Goal: Register for event/course

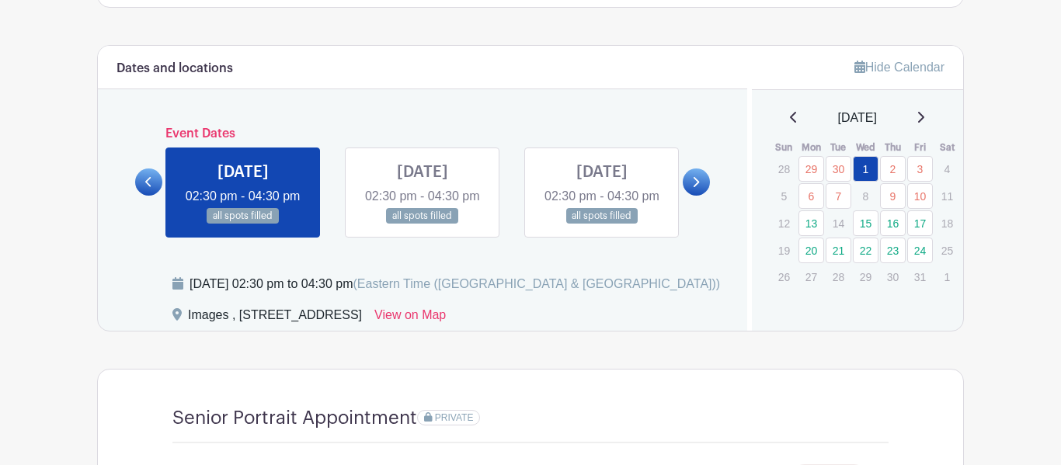
scroll to position [790, 0]
click at [686, 196] on link at bounding box center [695, 182] width 27 height 27
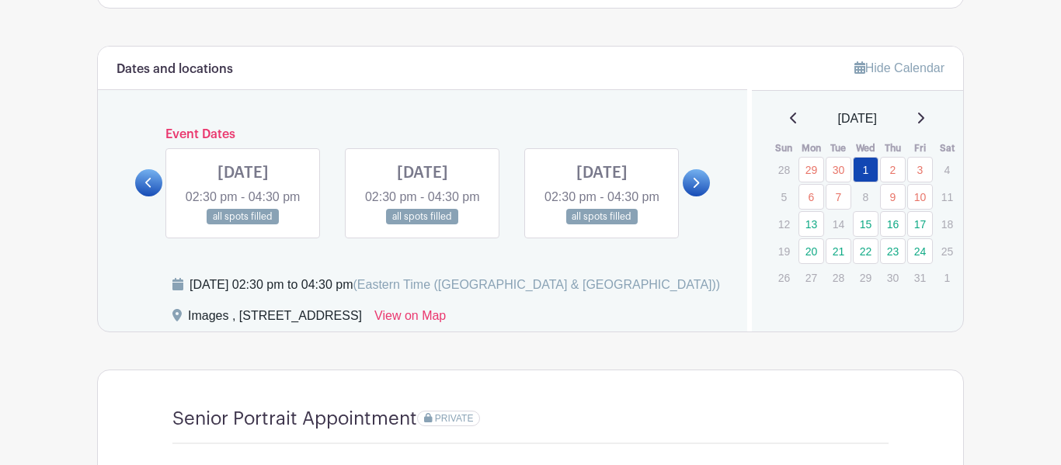
click at [158, 196] on div at bounding box center [148, 182] width 27 height 27
click at [152, 189] on icon at bounding box center [148, 183] width 7 height 12
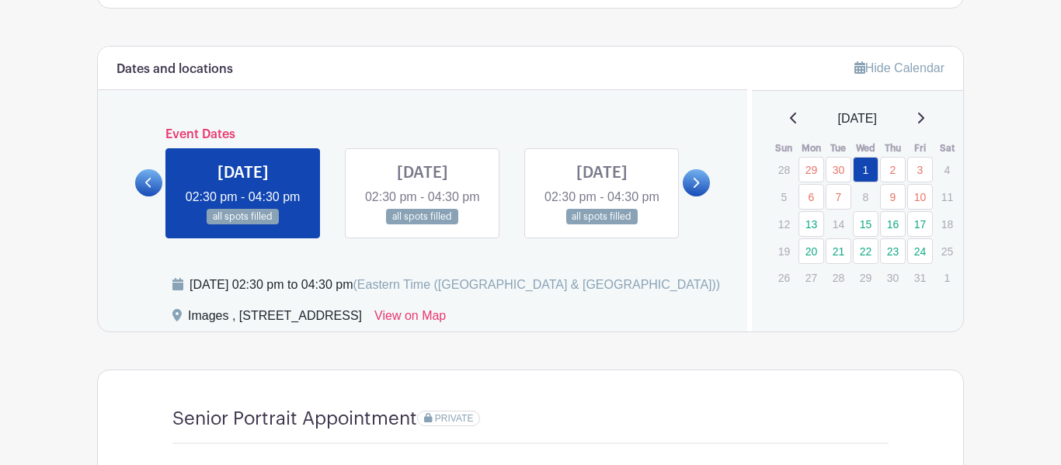
click at [700, 179] on div "Event Dates MON Jun 02, 2025 09:30 am - 04:00 pm 16 spots open TUE Jun 03, 2025…" at bounding box center [422, 182] width 575 height 111
click at [807, 224] on link "13" at bounding box center [811, 224] width 26 height 26
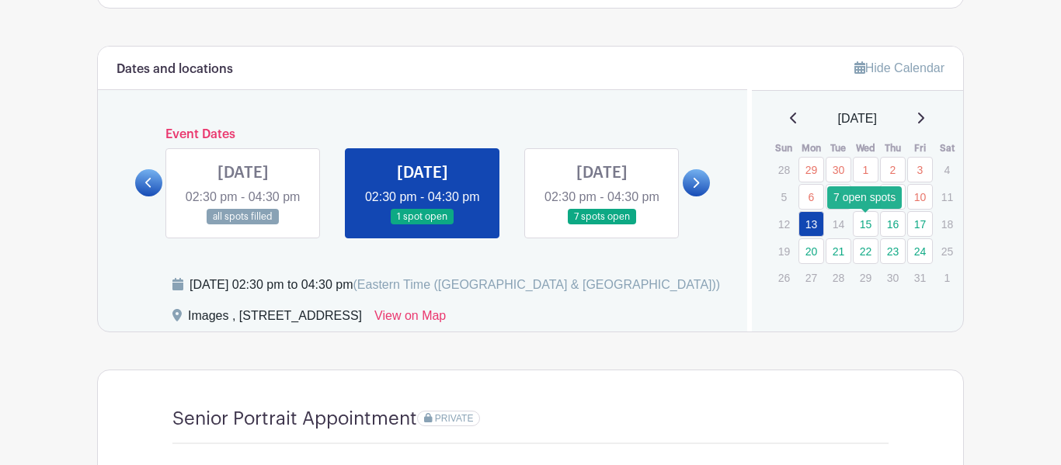
click at [859, 225] on link "15" at bounding box center [865, 224] width 26 height 26
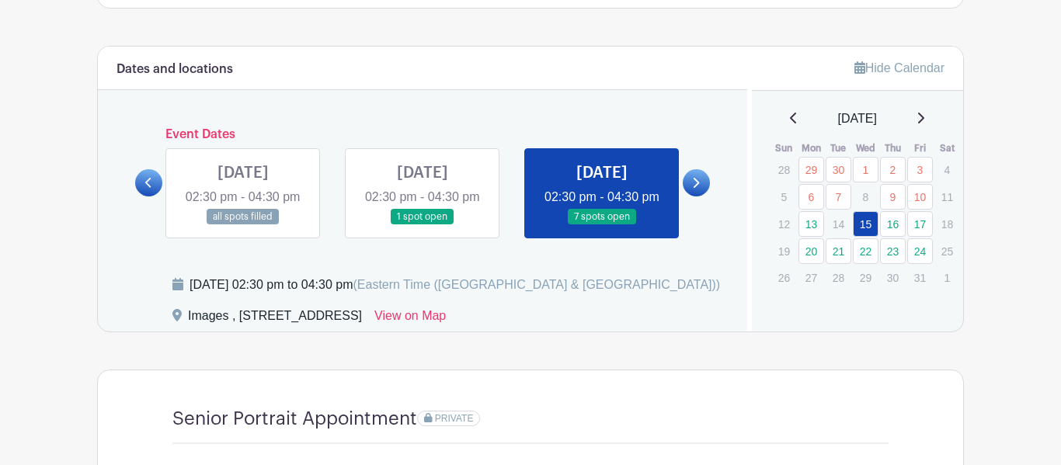
click at [602, 225] on link at bounding box center [602, 225] width 0 height 0
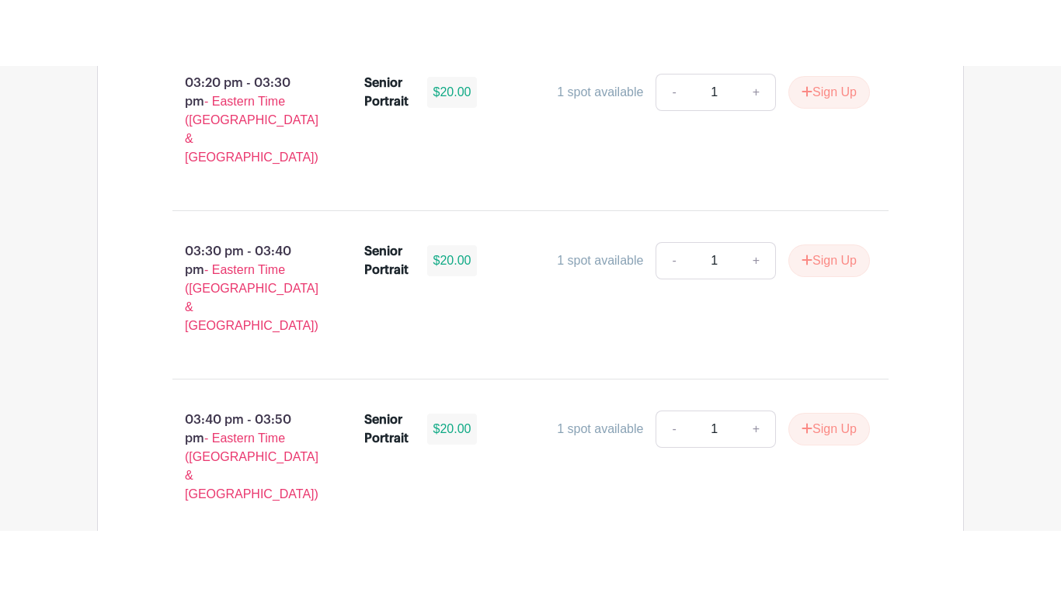
scroll to position [2093, 0]
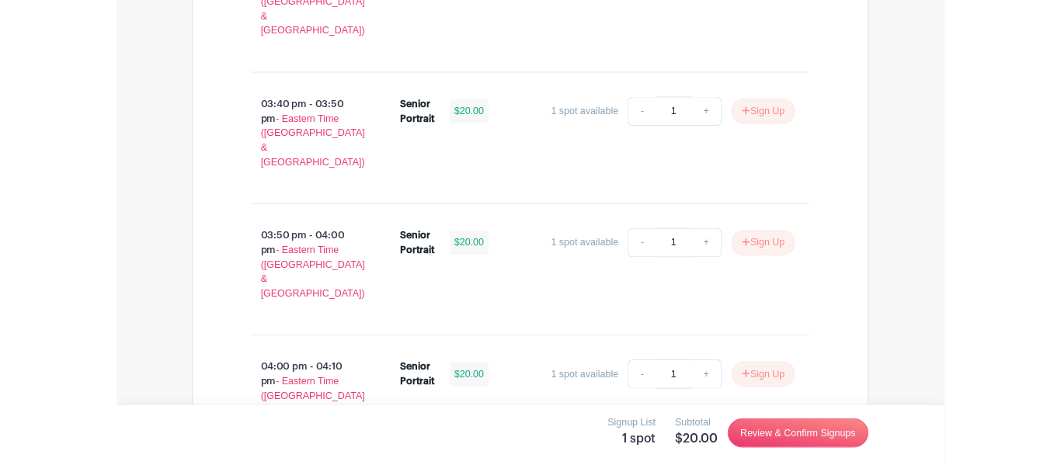
scroll to position [2306, 0]
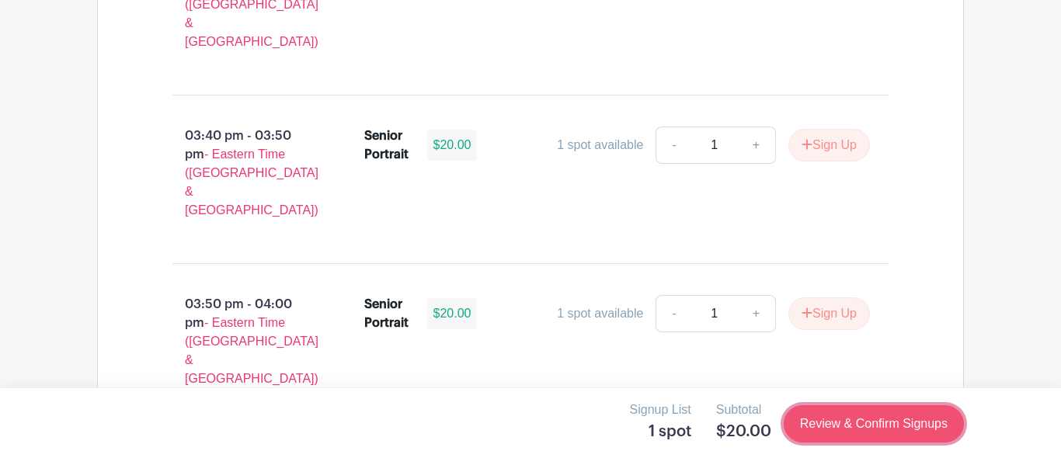
click at [866, 426] on link "Review & Confirm Signups" at bounding box center [873, 423] width 180 height 37
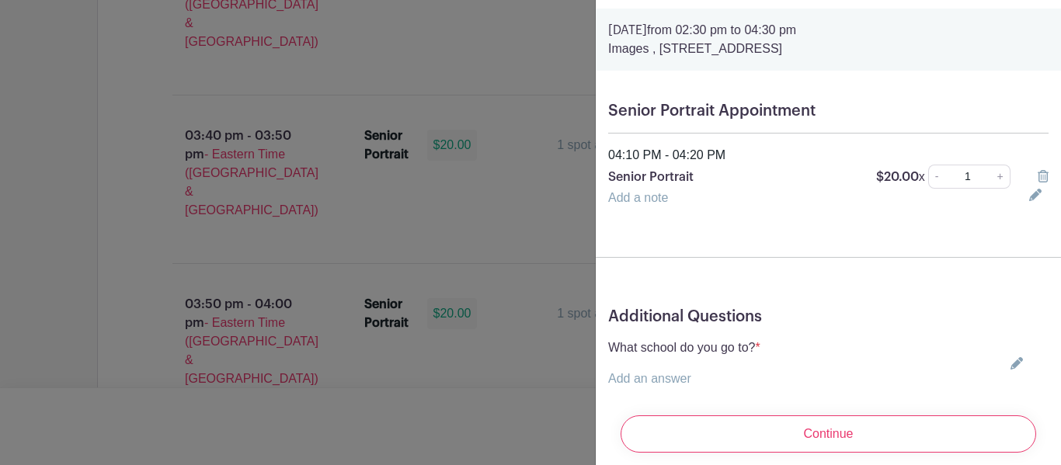
scroll to position [82, 0]
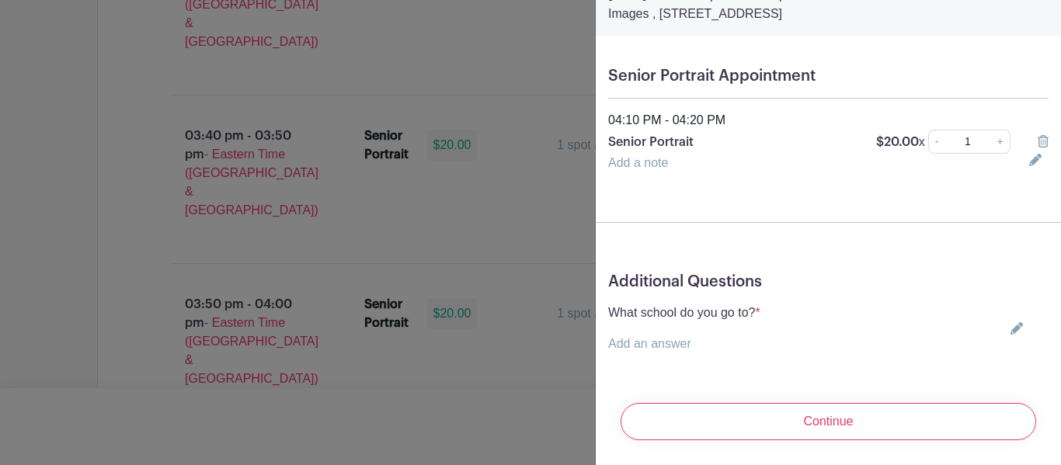
click at [703, 348] on p "Add an answer" at bounding box center [684, 344] width 152 height 19
click at [670, 342] on link "Add an answer" at bounding box center [649, 343] width 83 height 13
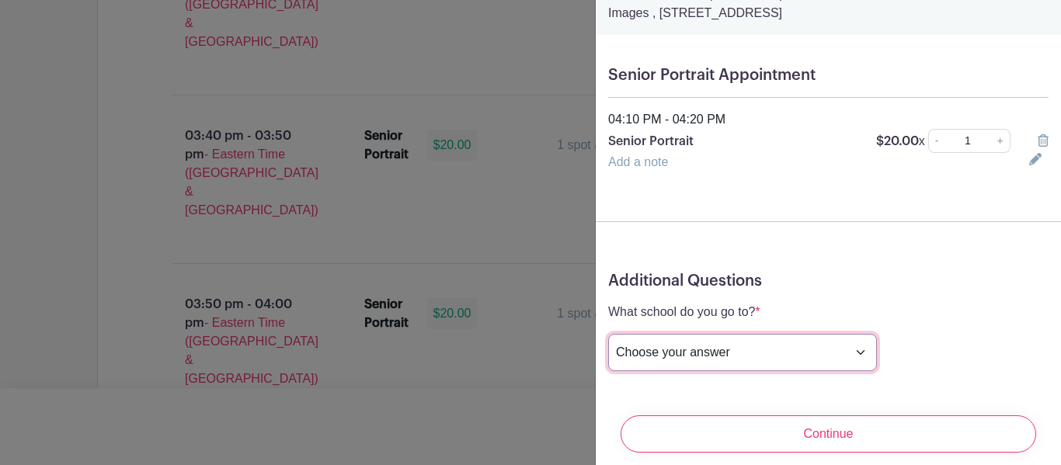
click at [683, 355] on select "Choose your answer Boiling Springs High Broome High Byrnes High Chesnee High Cl…" at bounding box center [742, 352] width 269 height 37
select select "3942"
click at [608, 335] on select "Choose your answer Boiling Springs High Broome High Byrnes High Chesnee High Cl…" at bounding box center [742, 352] width 269 height 37
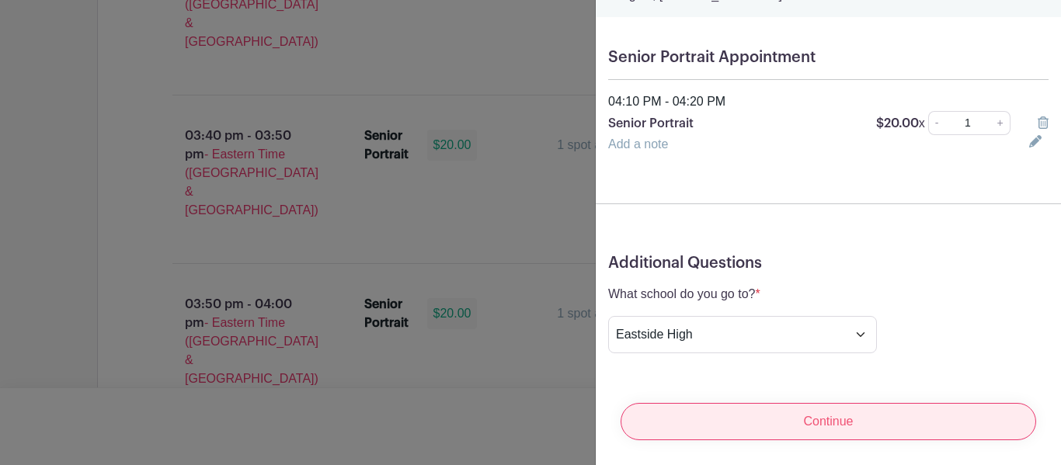
click at [703, 429] on input "Continue" at bounding box center [827, 421] width 415 height 37
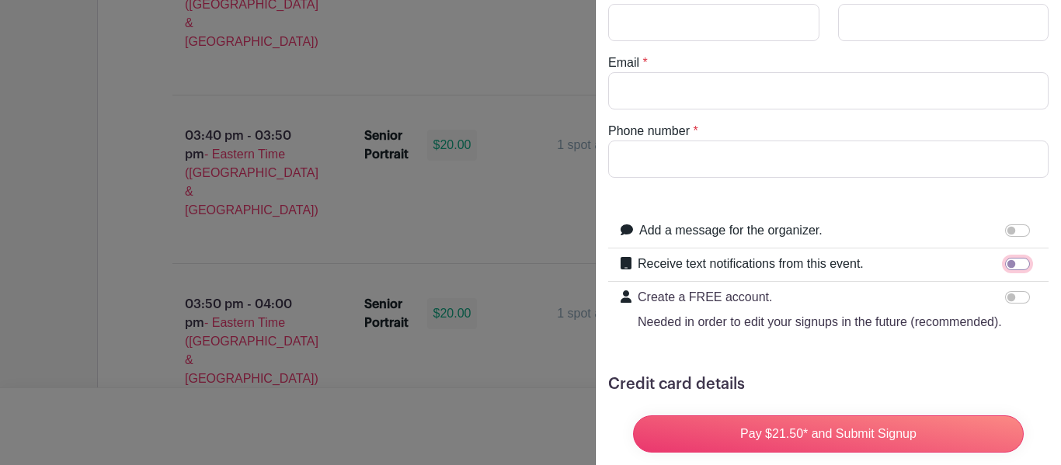
click at [1012, 266] on input "Receive text notifications from this event." at bounding box center [1017, 264] width 25 height 12
checkbox input "true"
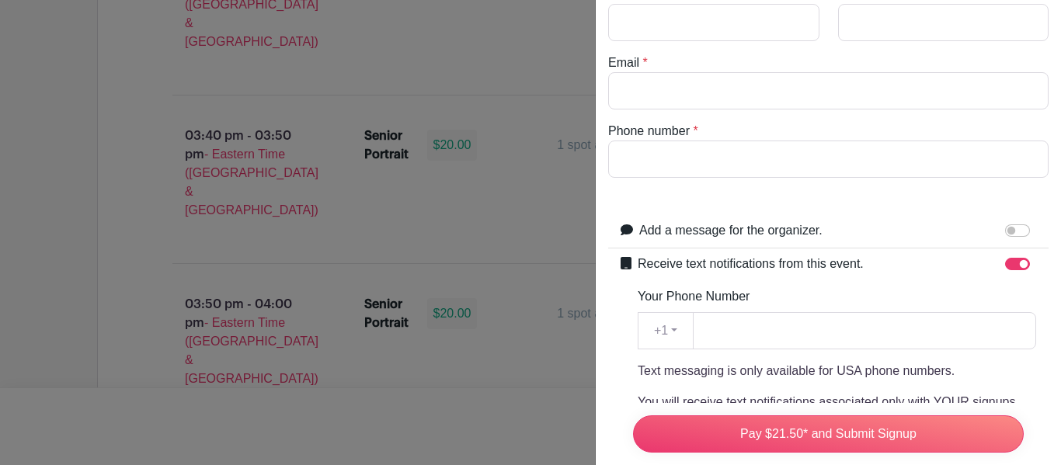
click at [789, 359] on div "Your Phone Number +1 +1 Text messaging is only available for USA phone numbers.…" at bounding box center [836, 420] width 398 height 267
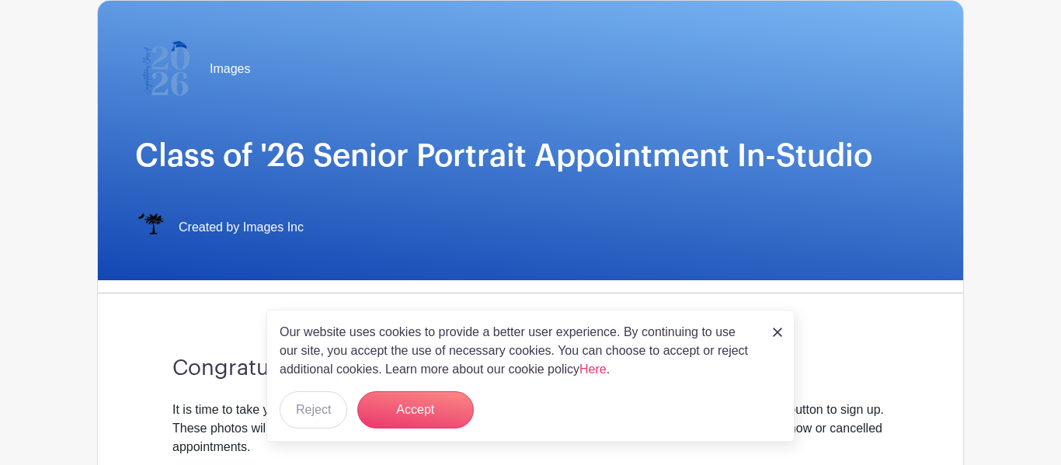
scroll to position [129, 0]
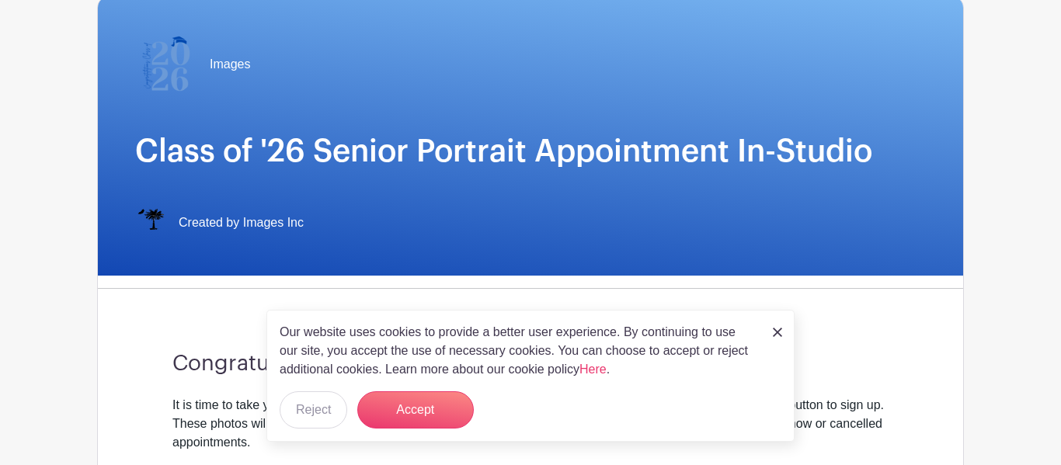
click at [779, 333] on img at bounding box center [777, 332] width 9 height 9
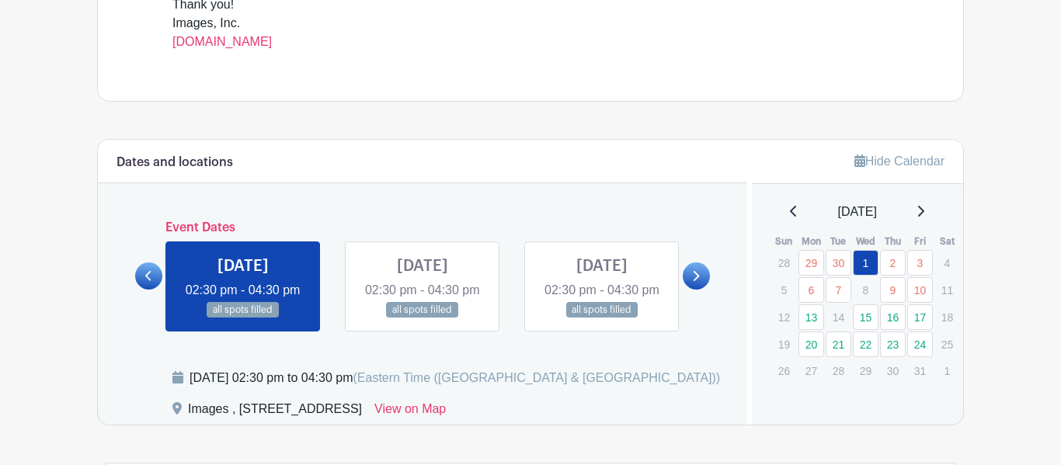
scroll to position [700, 0]
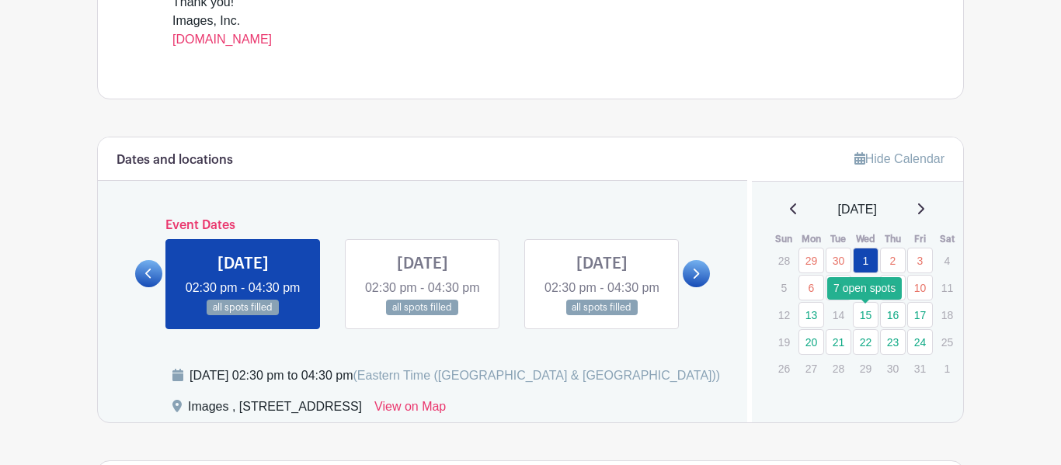
click at [866, 320] on link "15" at bounding box center [865, 315] width 26 height 26
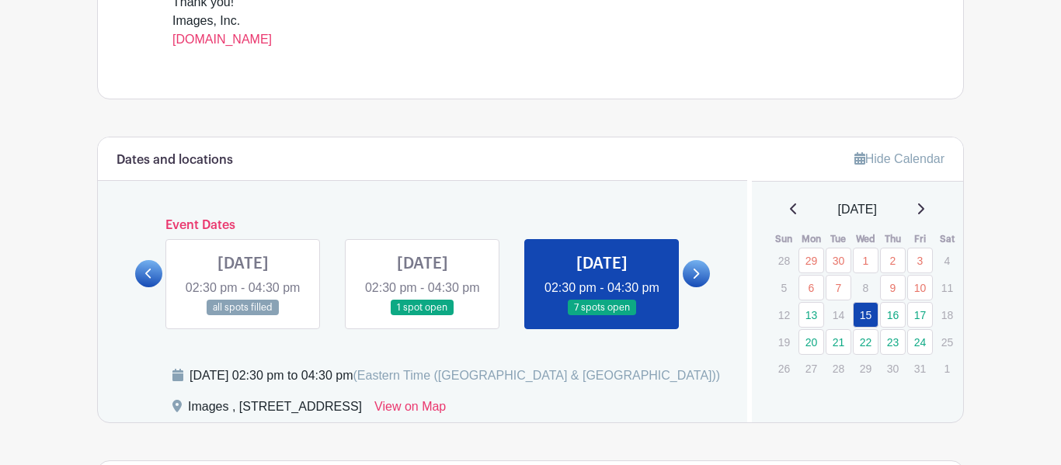
click at [602, 316] on link at bounding box center [602, 316] width 0 height 0
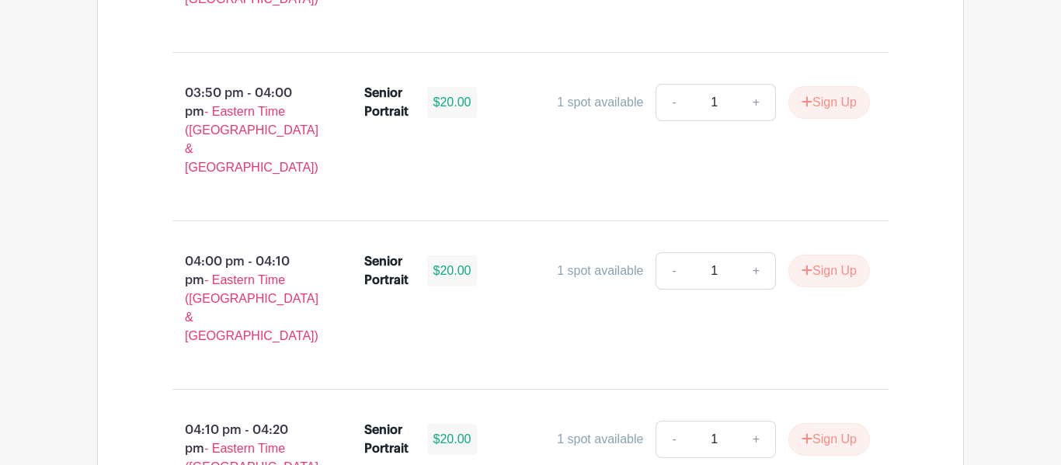
scroll to position [2518, 0]
click at [818, 422] on button "Sign Up" at bounding box center [829, 438] width 82 height 33
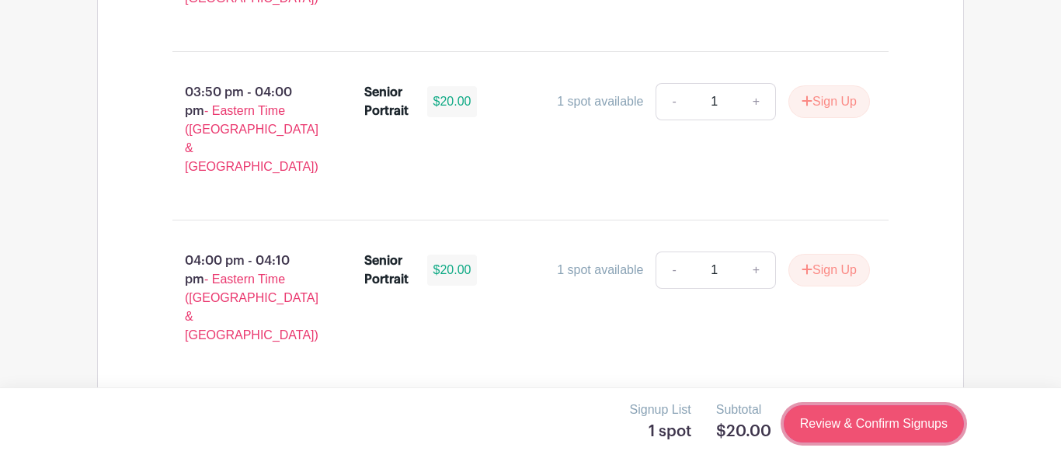
click at [844, 426] on link "Review & Confirm Signups" at bounding box center [873, 423] width 180 height 37
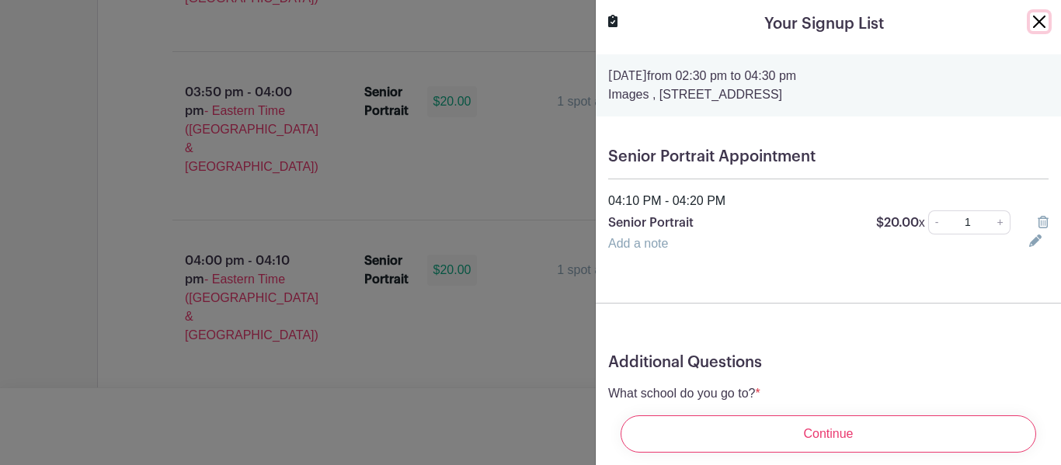
click at [1032, 23] on button "Close" at bounding box center [1039, 21] width 19 height 19
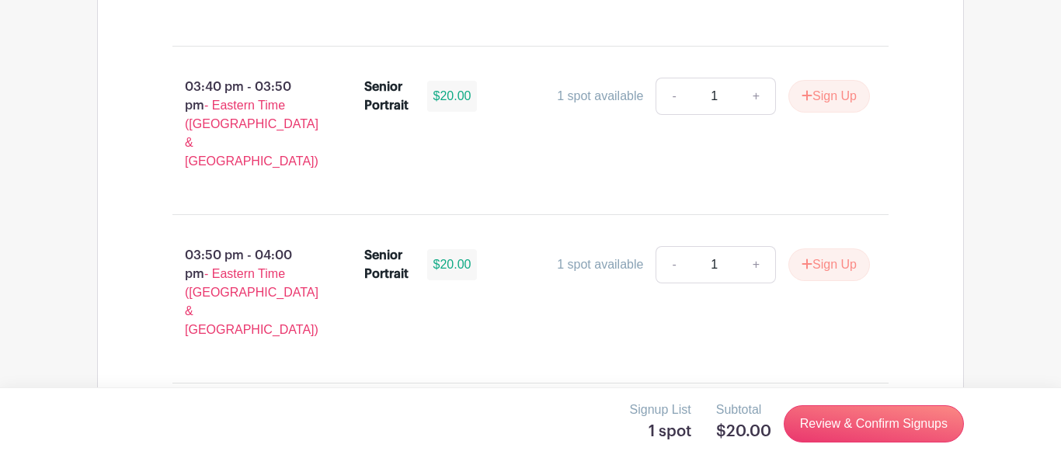
scroll to position [2356, 0]
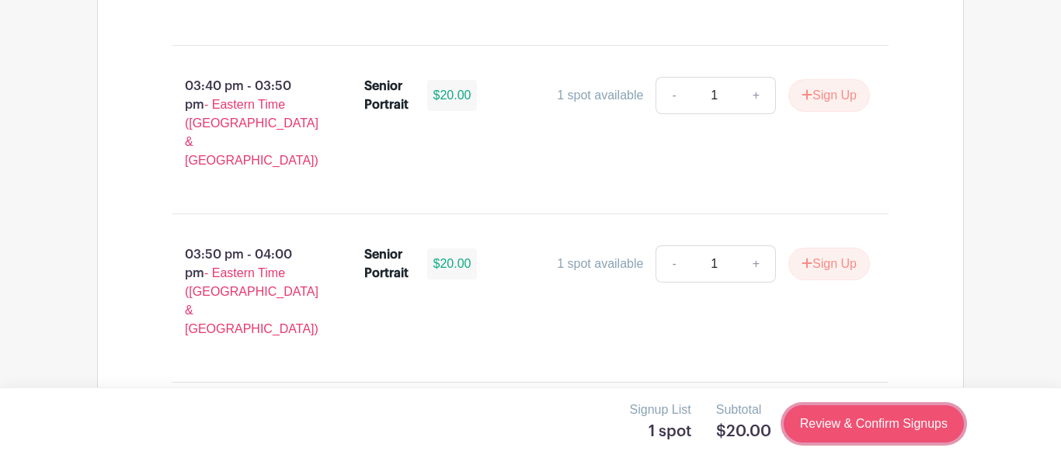
click at [819, 422] on link "Review & Confirm Signups" at bounding box center [873, 423] width 180 height 37
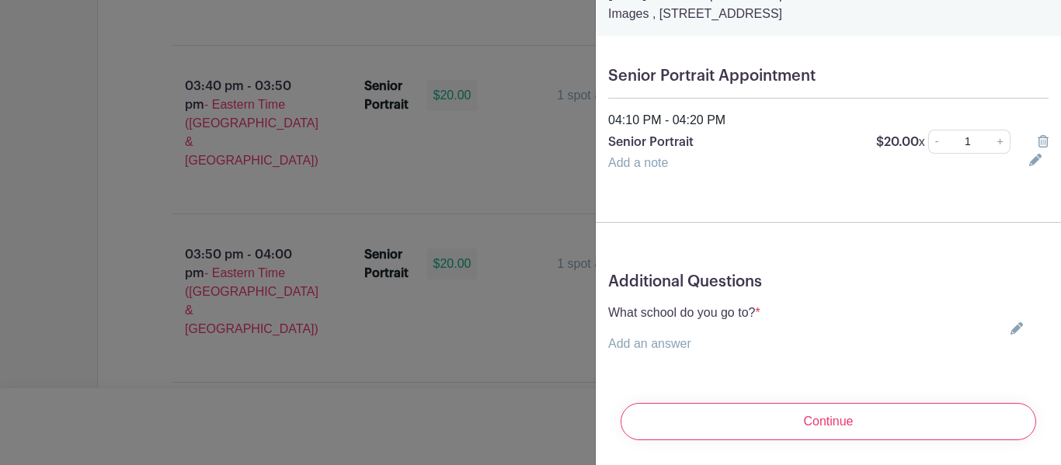
scroll to position [78, 0]
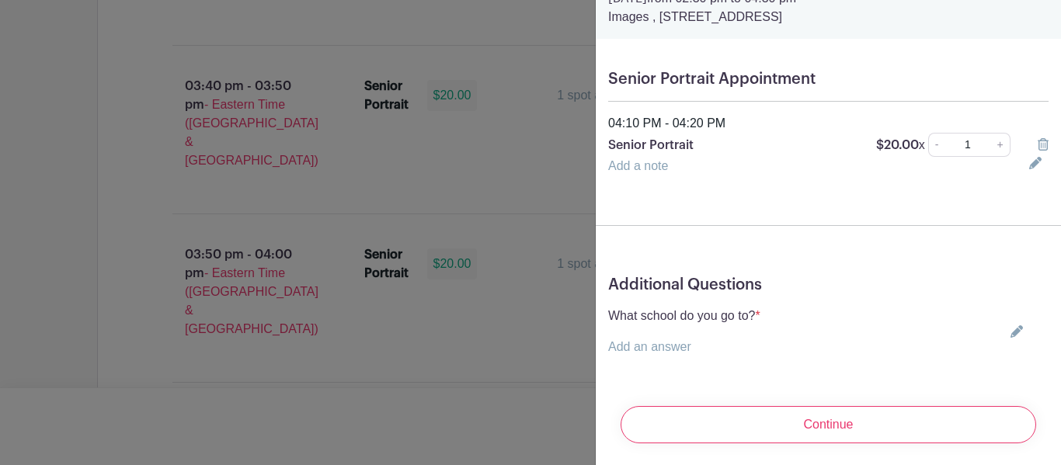
click at [644, 348] on link "Add an answer" at bounding box center [649, 346] width 83 height 13
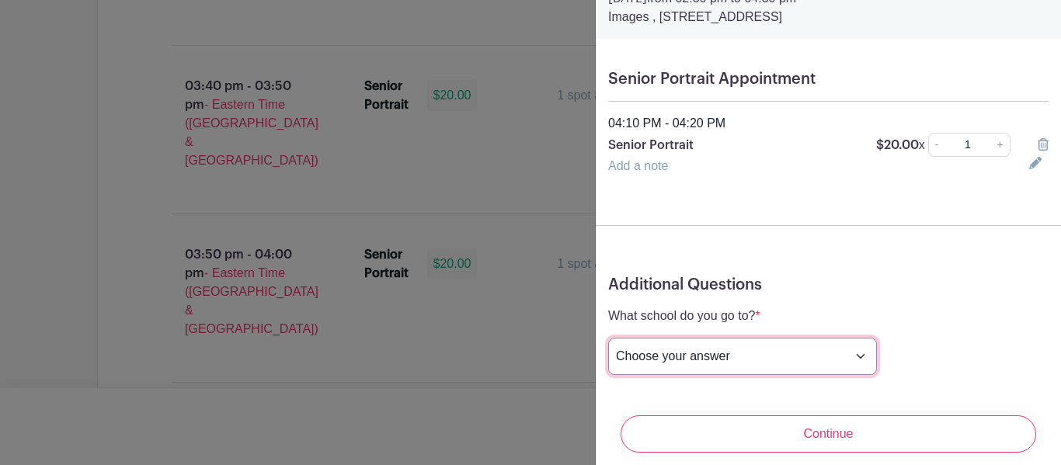
click at [649, 352] on select "Choose your answer Boiling Springs High Broome High Byrnes High Chesnee High Cl…" at bounding box center [742, 356] width 269 height 37
select select "3942"
click at [608, 339] on select "Choose your answer Boiling Springs High Broome High Byrnes High Chesnee High Cl…" at bounding box center [742, 356] width 269 height 37
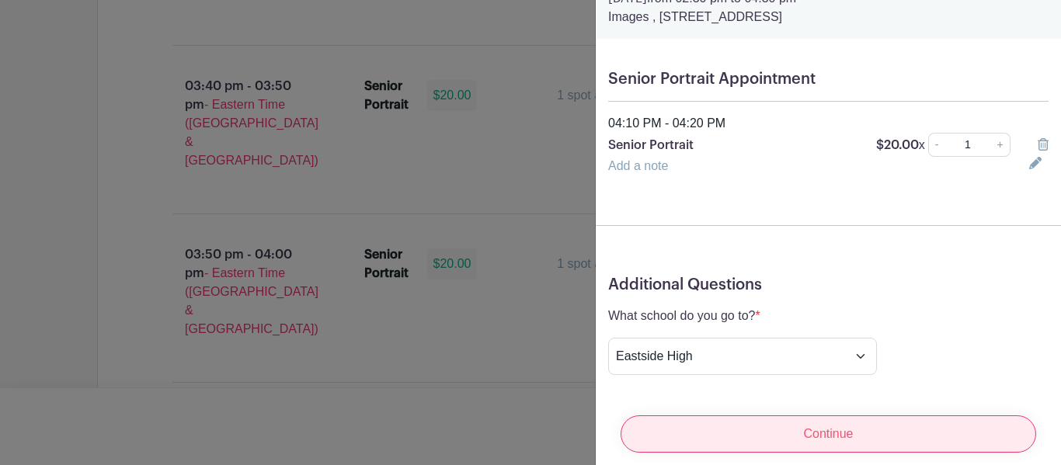
click at [790, 429] on input "Continue" at bounding box center [827, 433] width 415 height 37
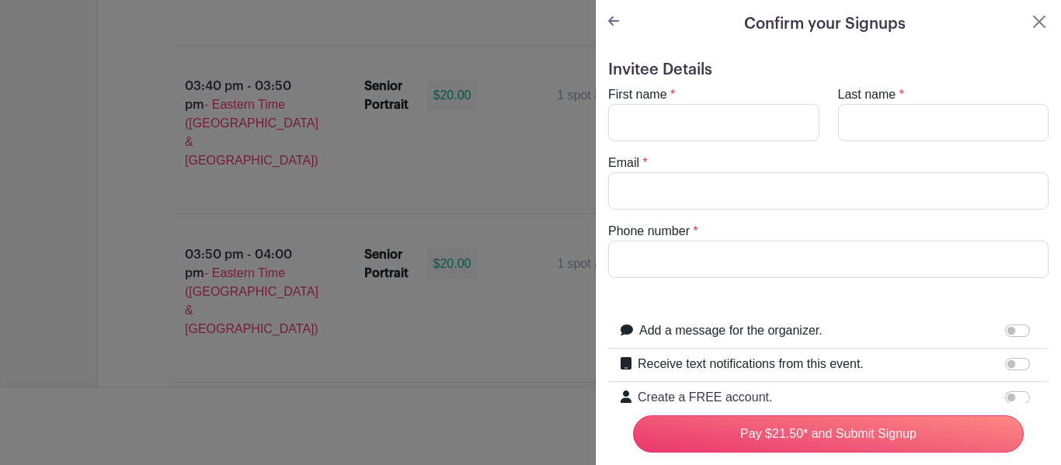
scroll to position [5, 0]
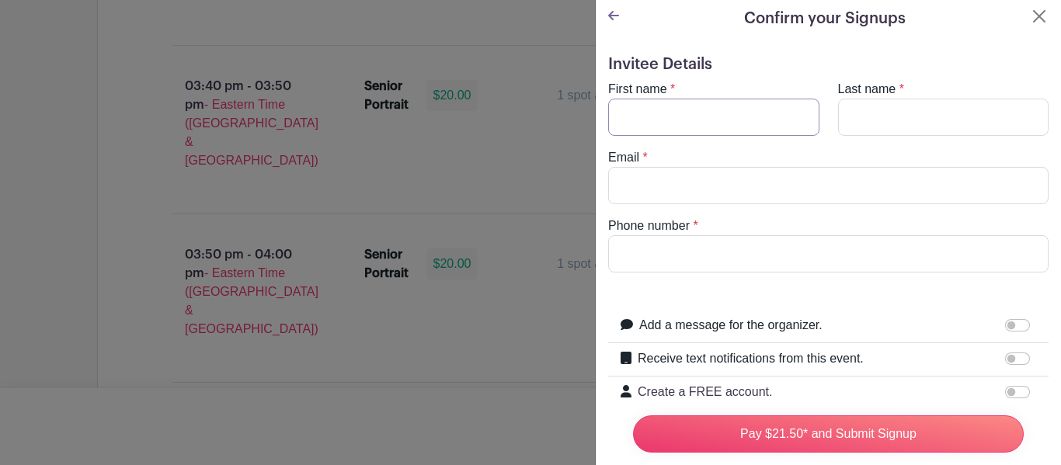
click at [700, 126] on input "First name" at bounding box center [713, 117] width 211 height 37
type input "[PERSON_NAME]"
click at [853, 120] on input "Last name" at bounding box center [943, 117] width 211 height 37
type input "[PERSON_NAME]"
click at [650, 193] on input "Email" at bounding box center [828, 185] width 440 height 37
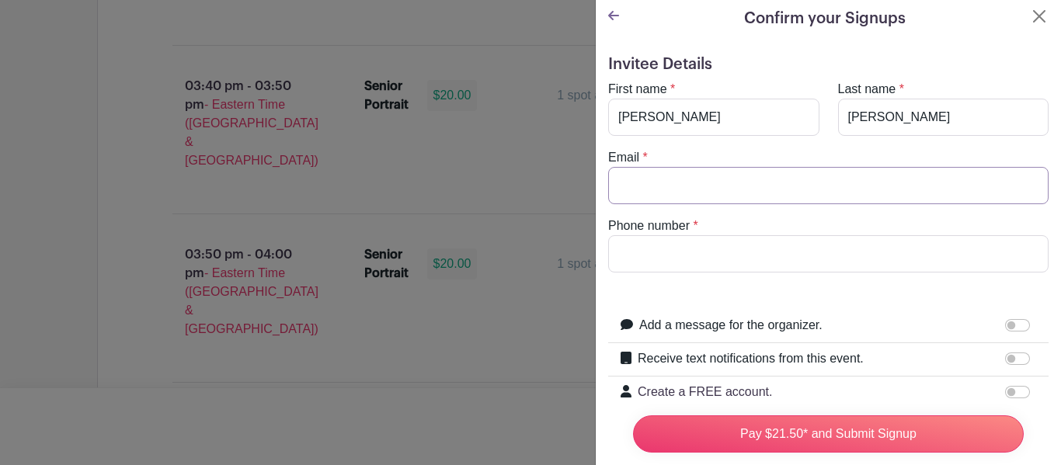
type input "[EMAIL_ADDRESS][DOMAIN_NAME]"
click at [677, 252] on input "Phone number" at bounding box center [828, 253] width 440 height 37
type input "9545912300"
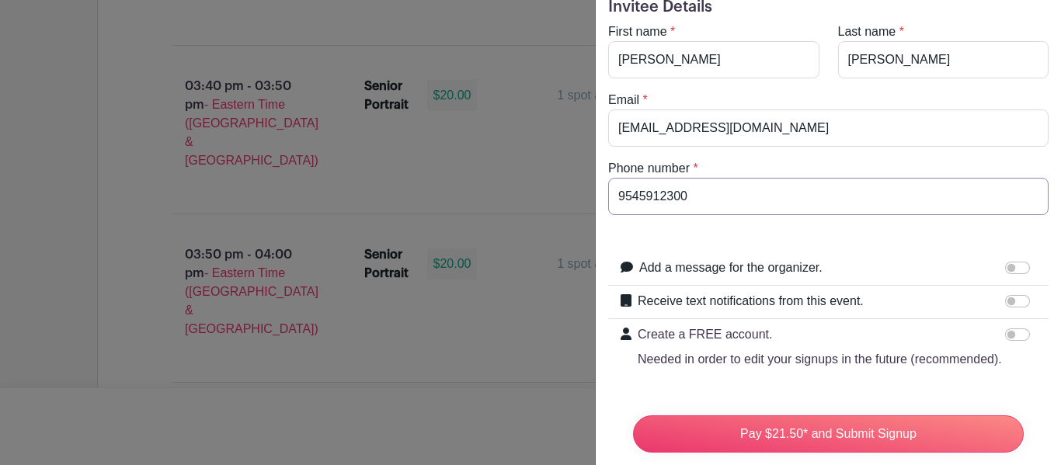
scroll to position [66, 0]
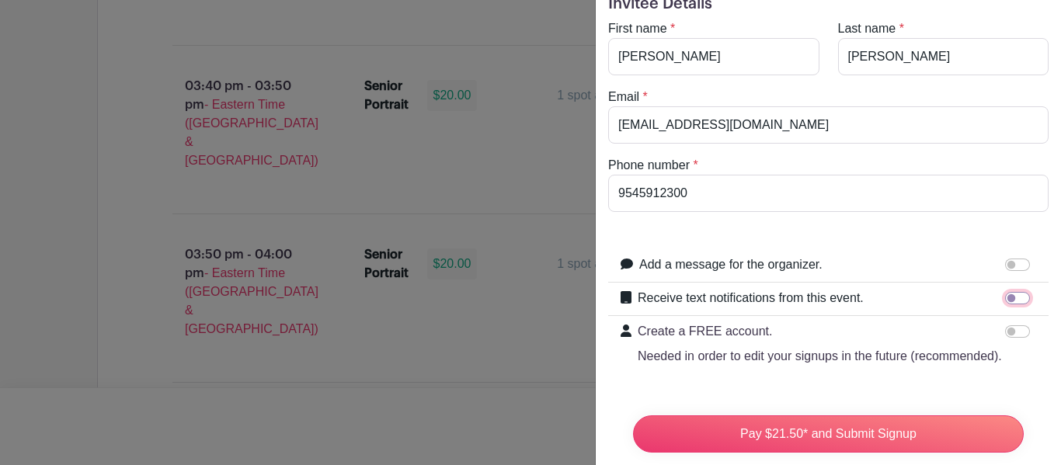
click at [1012, 300] on input "Receive text notifications from this event." at bounding box center [1017, 298] width 25 height 12
checkbox input "true"
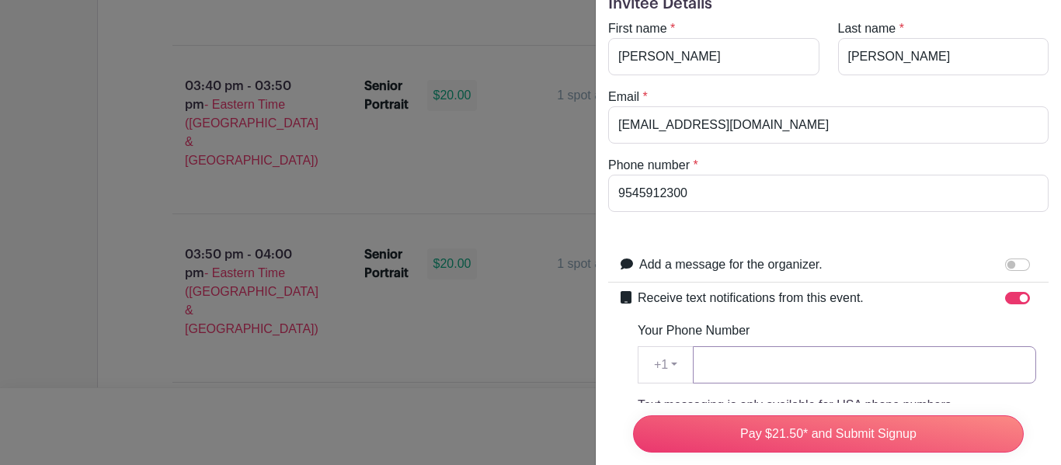
click at [761, 370] on input "Your Phone Number" at bounding box center [864, 364] width 343 height 37
type input "9545912300"
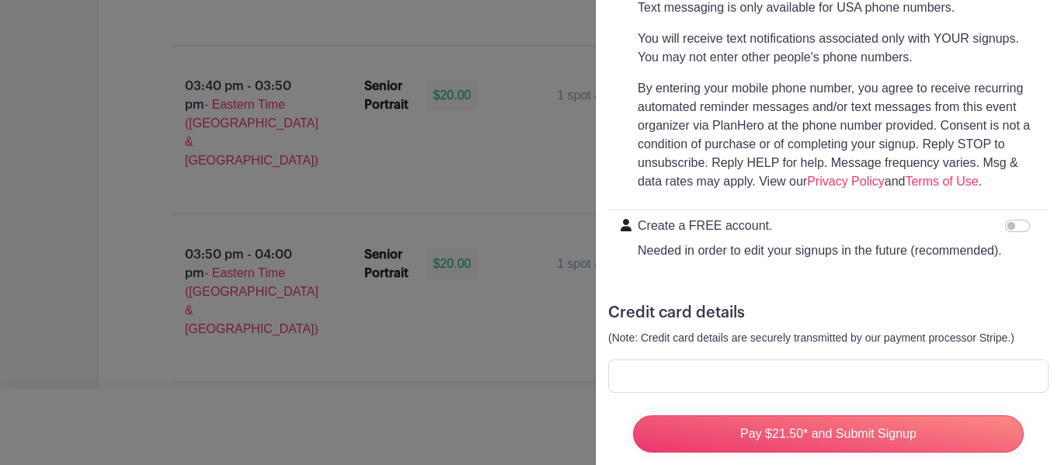
scroll to position [462, 0]
click at [1011, 231] on input "Create a FREE account. Needed in order to edit your signups in the future (reco…" at bounding box center [1017, 227] width 25 height 12
checkbox input "true"
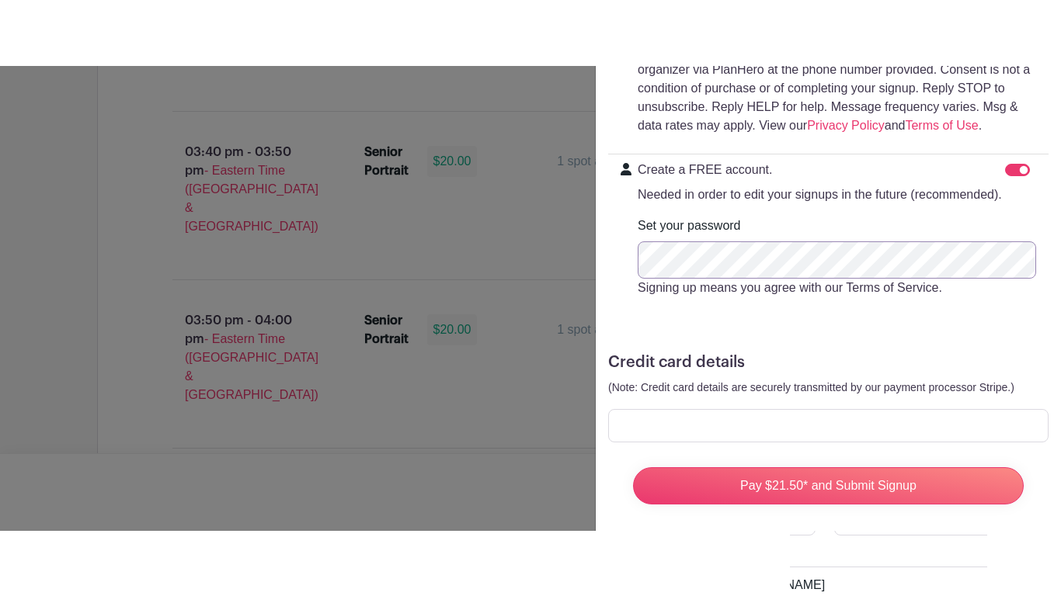
scroll to position [0, 0]
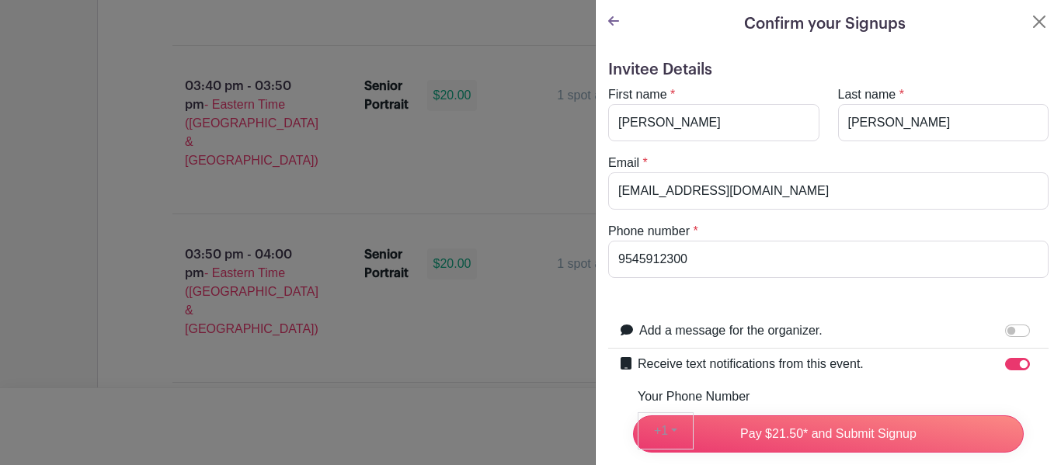
click at [609, 27] on icon at bounding box center [613, 21] width 11 height 12
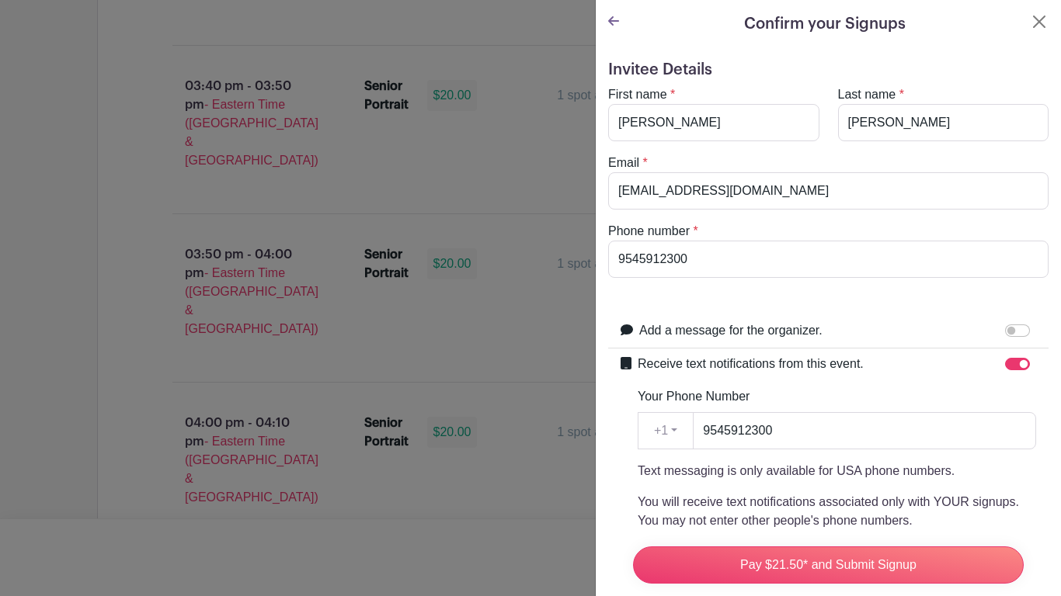
click at [609, 23] on icon at bounding box center [613, 20] width 11 height 9
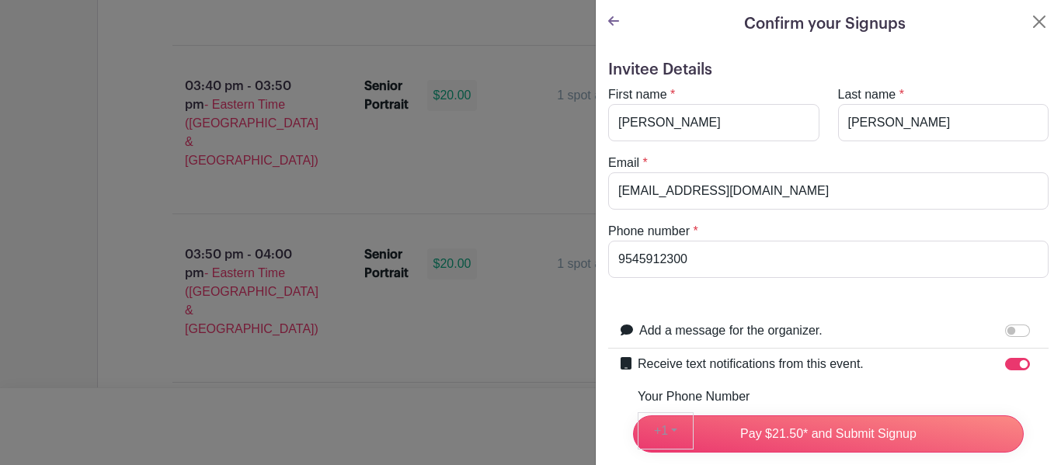
click at [644, 78] on h5 "Invitee Details" at bounding box center [828, 70] width 440 height 19
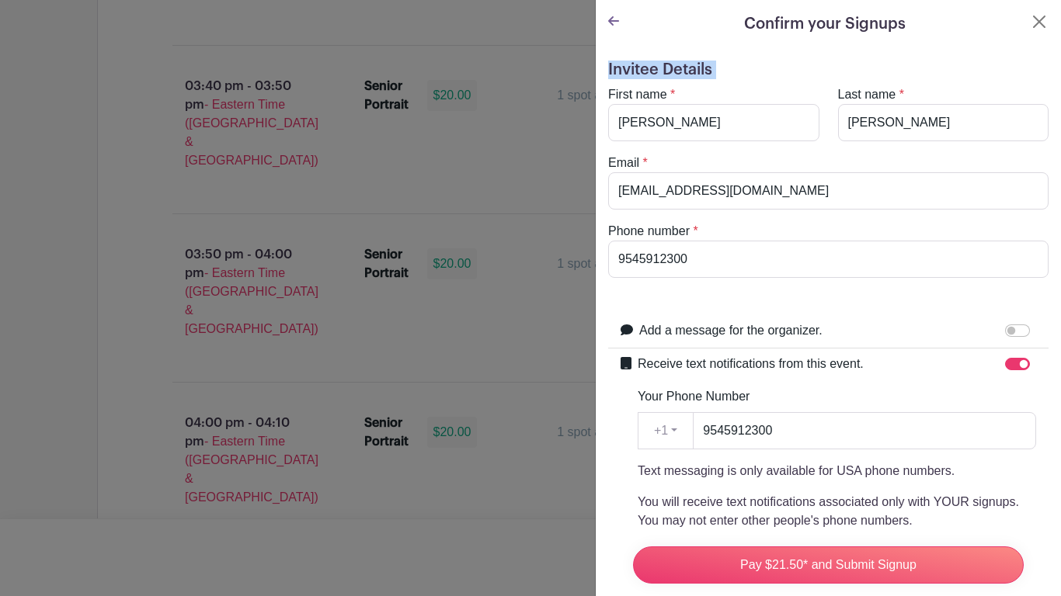
click at [760, 57] on div "Invitee Details First name * Madeline Last name * Cohen Email * maddiecohen14@g…" at bounding box center [828, 554] width 465 height 1013
click at [610, 18] on icon at bounding box center [613, 20] width 11 height 9
click at [611, 21] on icon at bounding box center [613, 20] width 11 height 9
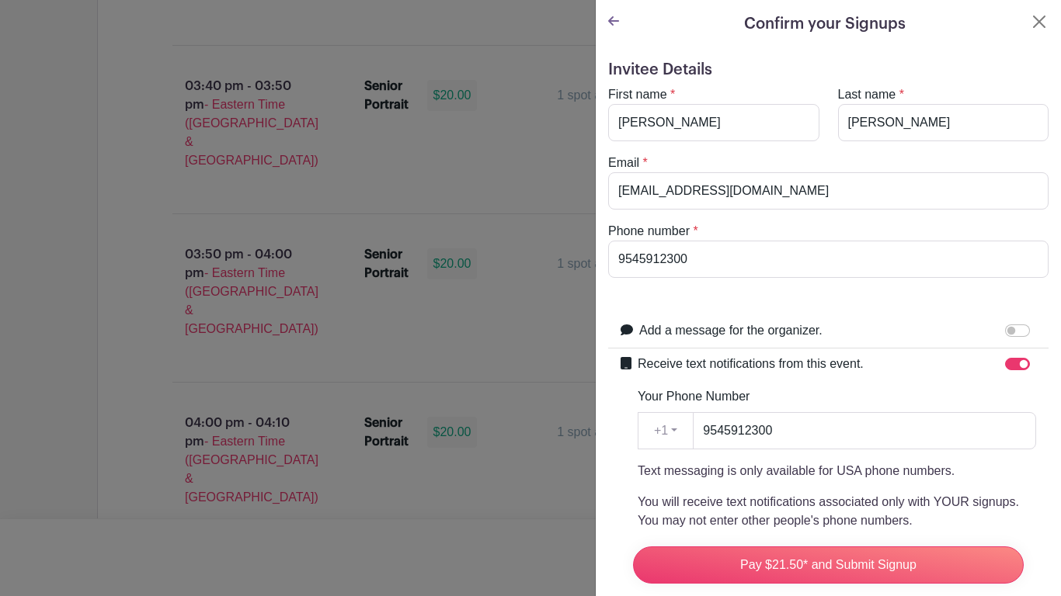
click at [611, 21] on icon at bounding box center [613, 20] width 11 height 9
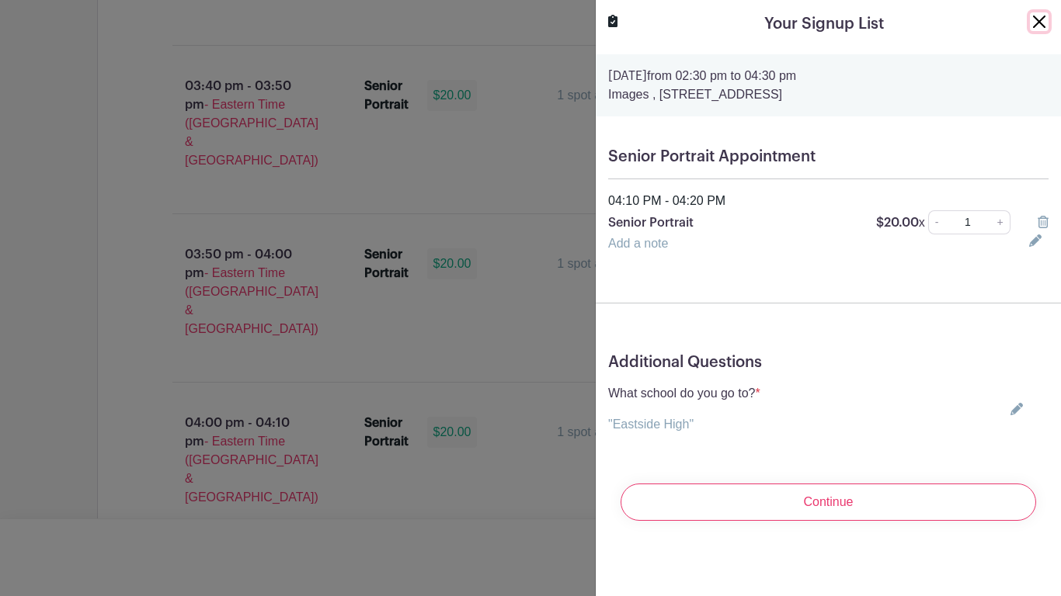
click at [1042, 22] on button "Close" at bounding box center [1039, 21] width 19 height 19
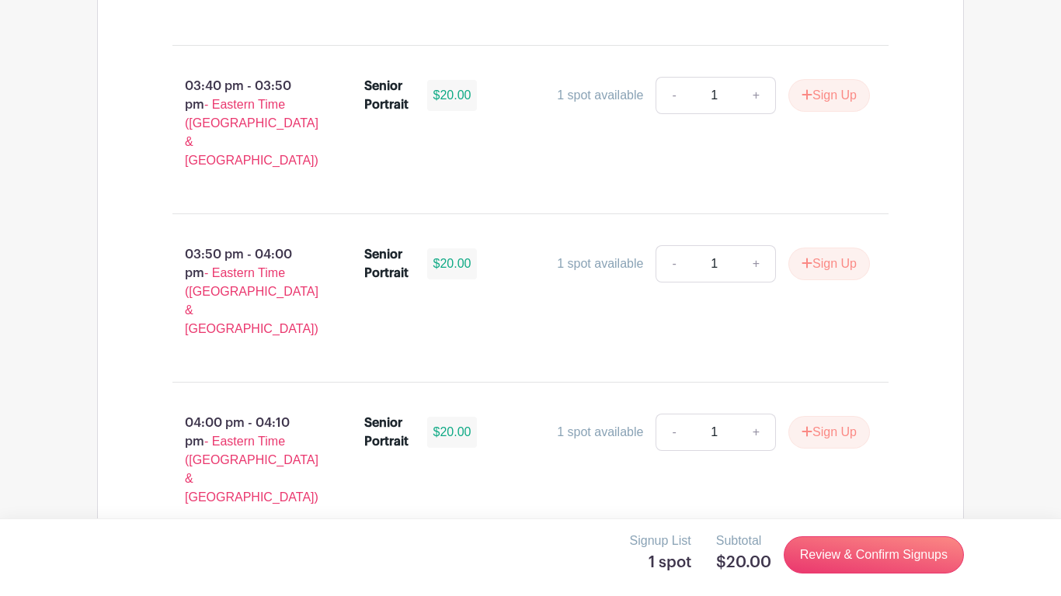
click at [848, 464] on icon at bounding box center [847, 600] width 11 height 12
click at [823, 464] on button "Sign Up" at bounding box center [829, 601] width 82 height 33
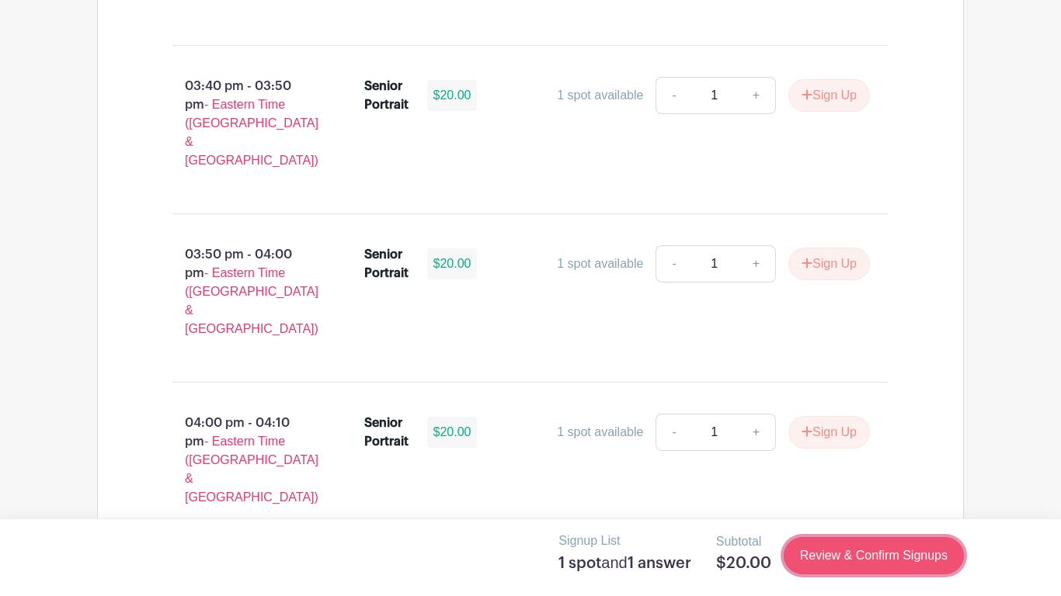
click at [808, 464] on link "Review & Confirm Signups" at bounding box center [873, 555] width 180 height 37
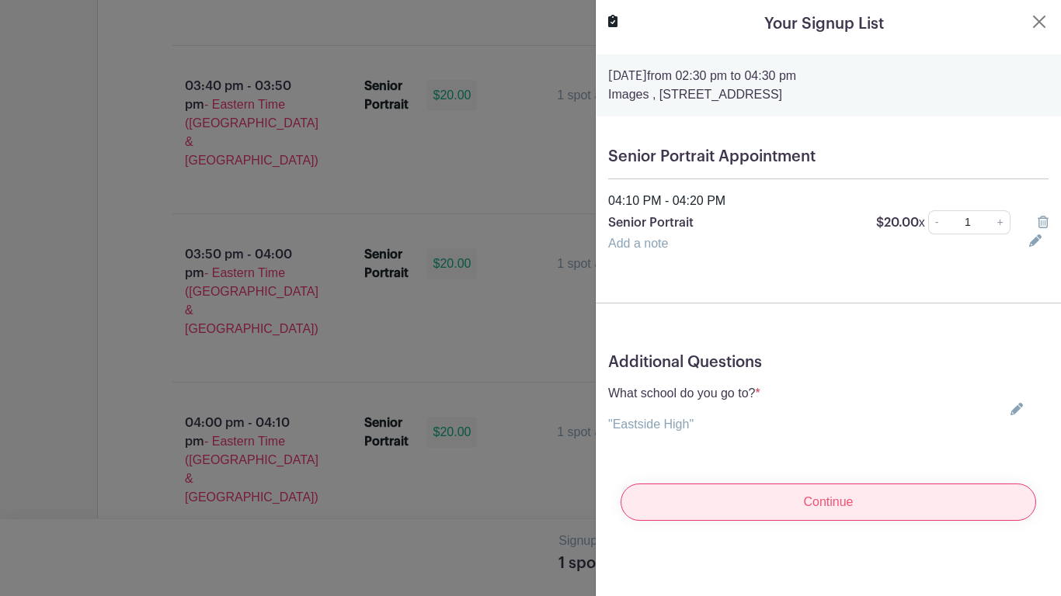
click at [829, 464] on input "Continue" at bounding box center [827, 502] width 415 height 37
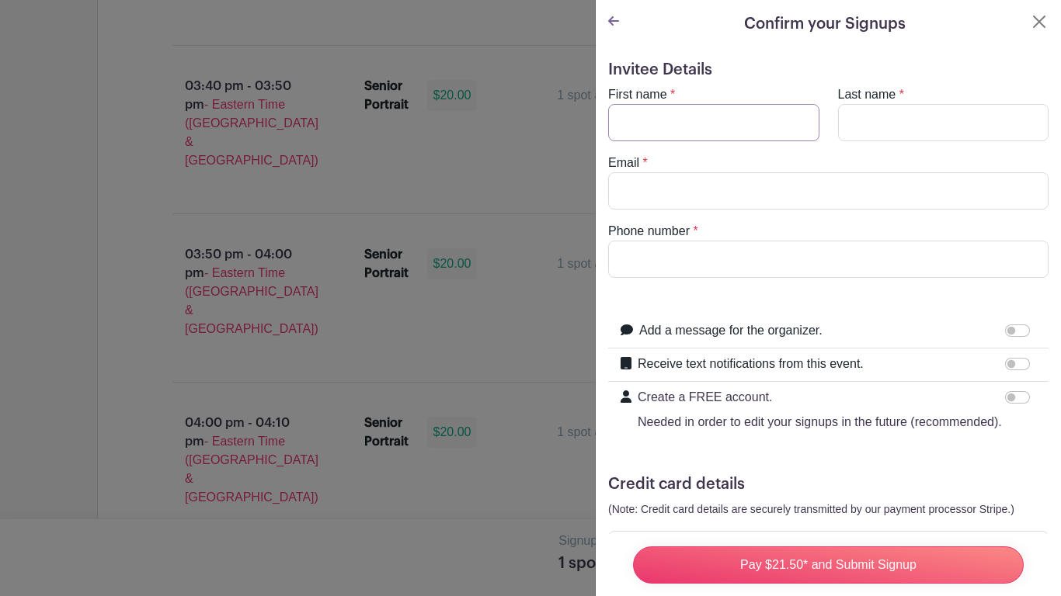
click at [693, 127] on input "First name" at bounding box center [713, 122] width 211 height 37
type input "[PERSON_NAME]"
click at [866, 120] on input "Last name" at bounding box center [943, 122] width 211 height 37
type input "[PERSON_NAME]"
click at [873, 189] on input "Email" at bounding box center [828, 190] width 440 height 37
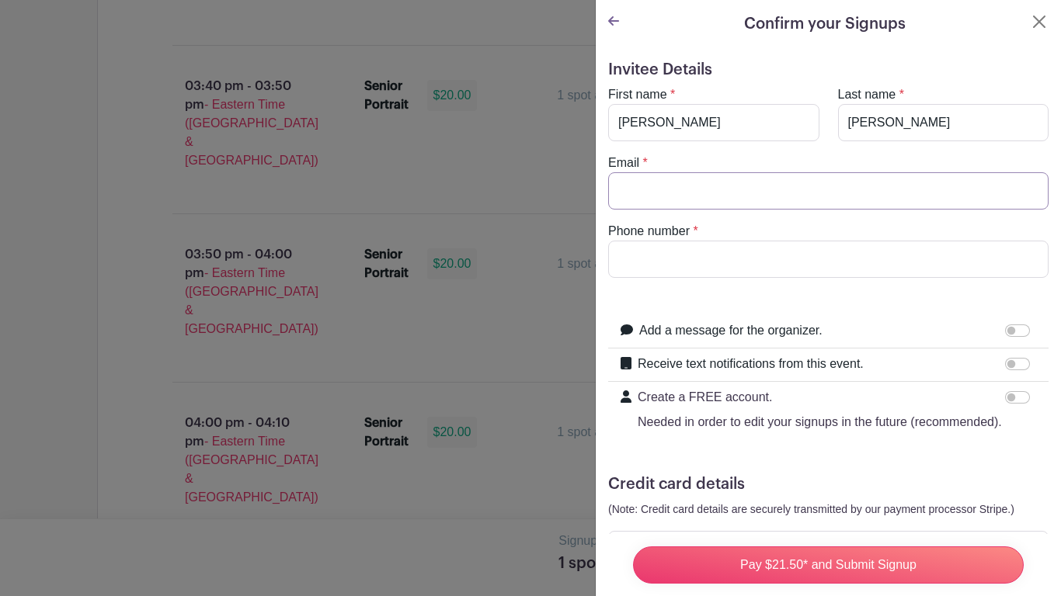
type input "[EMAIL_ADDRESS][DOMAIN_NAME]"
click at [750, 262] on input "Phone number" at bounding box center [828, 259] width 440 height 37
type input "9545912300"
click at [1019, 362] on input "Receive text notifications from this event." at bounding box center [1017, 364] width 25 height 12
checkbox input "true"
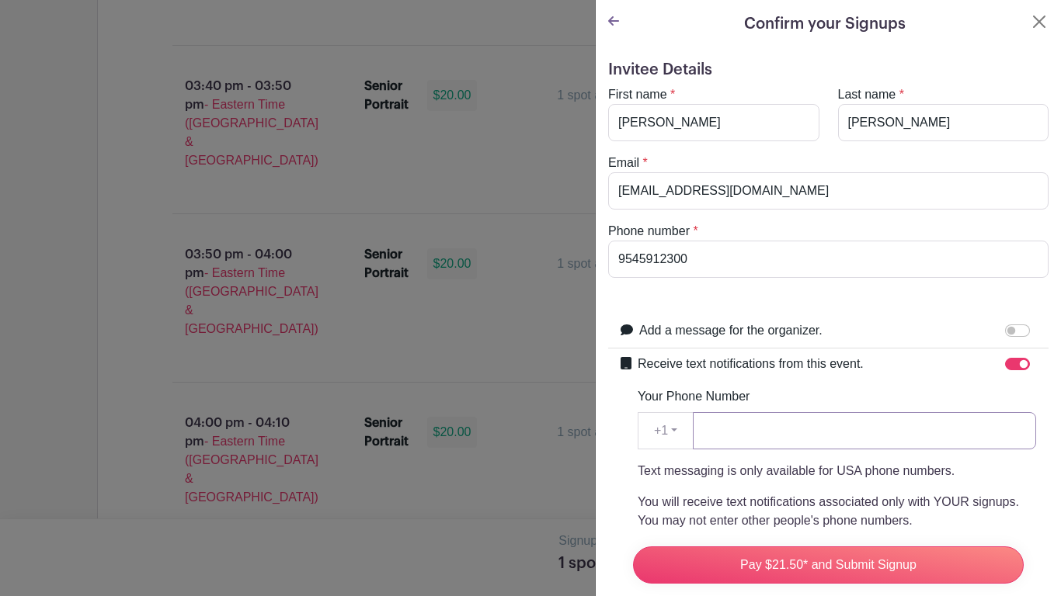
click at [947, 425] on input "Your Phone Number" at bounding box center [864, 430] width 343 height 37
type input "9545912300"
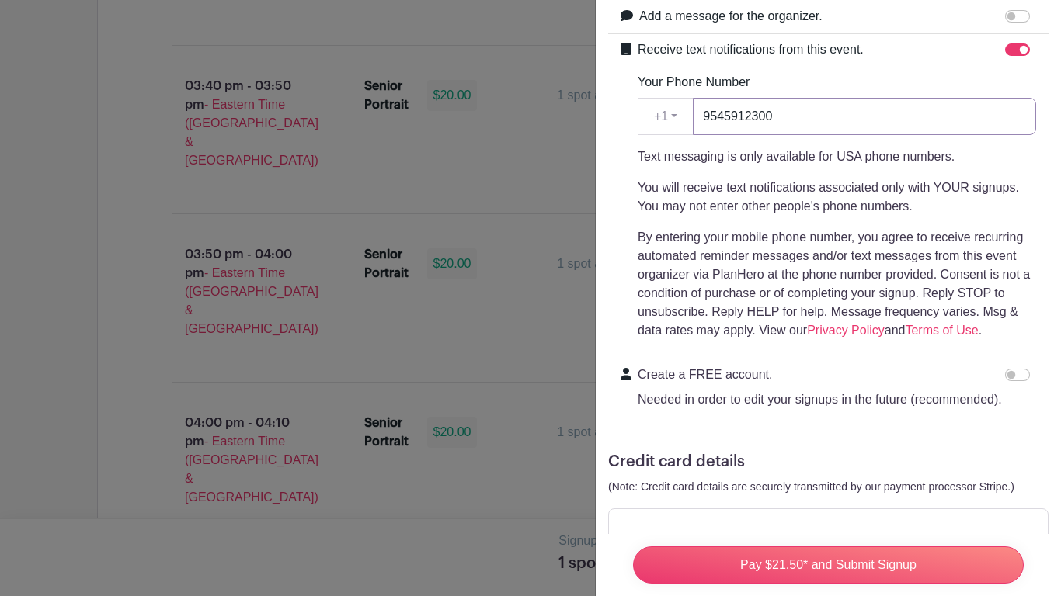
scroll to position [321, 0]
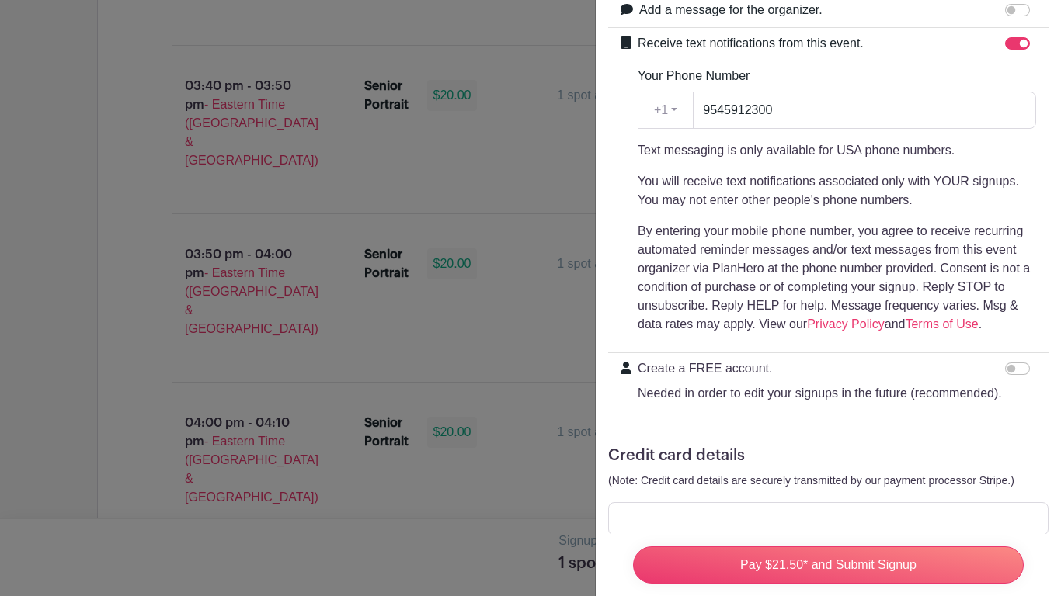
click at [1016, 378] on div at bounding box center [1020, 380] width 31 height 43
click at [1009, 364] on input "Create a FREE account. Needed in order to edit your signups in the future (reco…" at bounding box center [1017, 369] width 25 height 12
checkbox input "true"
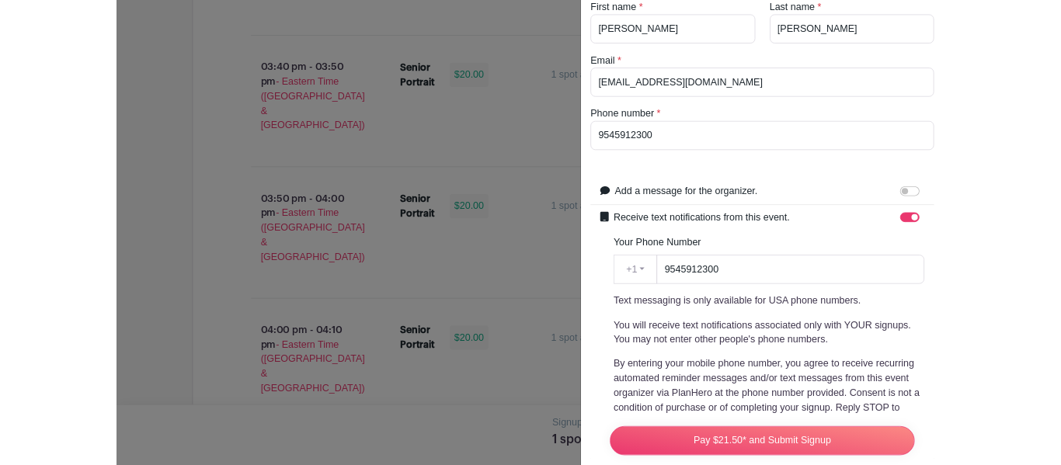
scroll to position [0, 0]
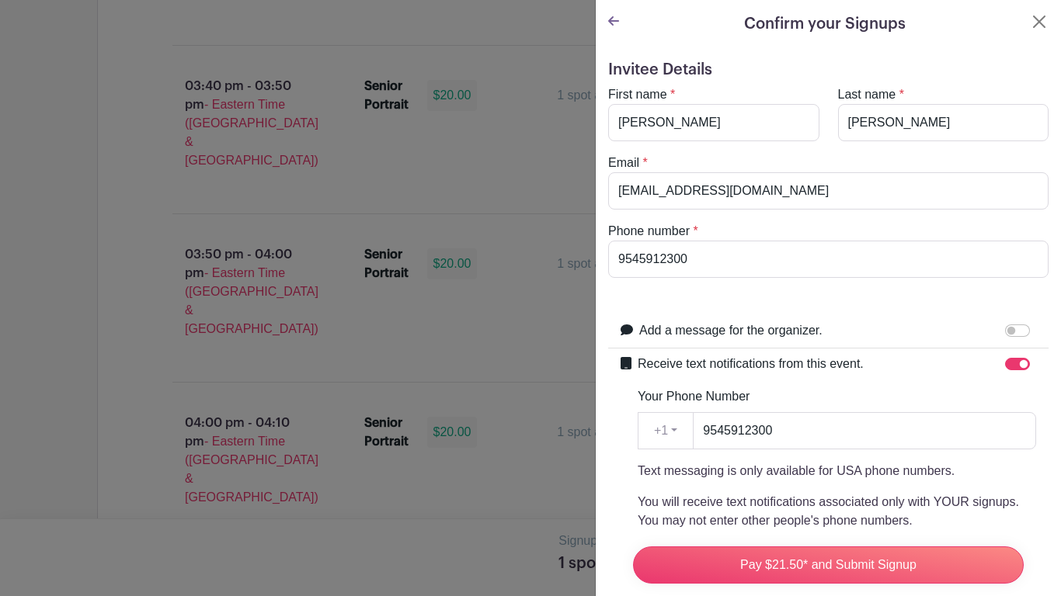
click at [613, 19] on icon at bounding box center [613, 21] width 11 height 12
click at [611, 19] on icon at bounding box center [613, 20] width 11 height 9
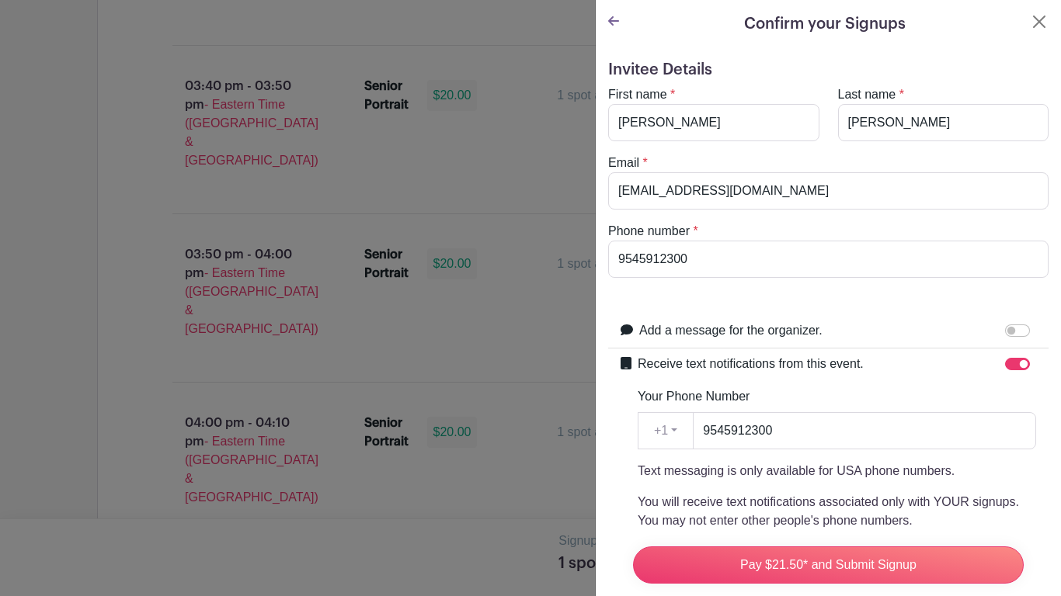
click at [611, 19] on icon at bounding box center [613, 20] width 11 height 9
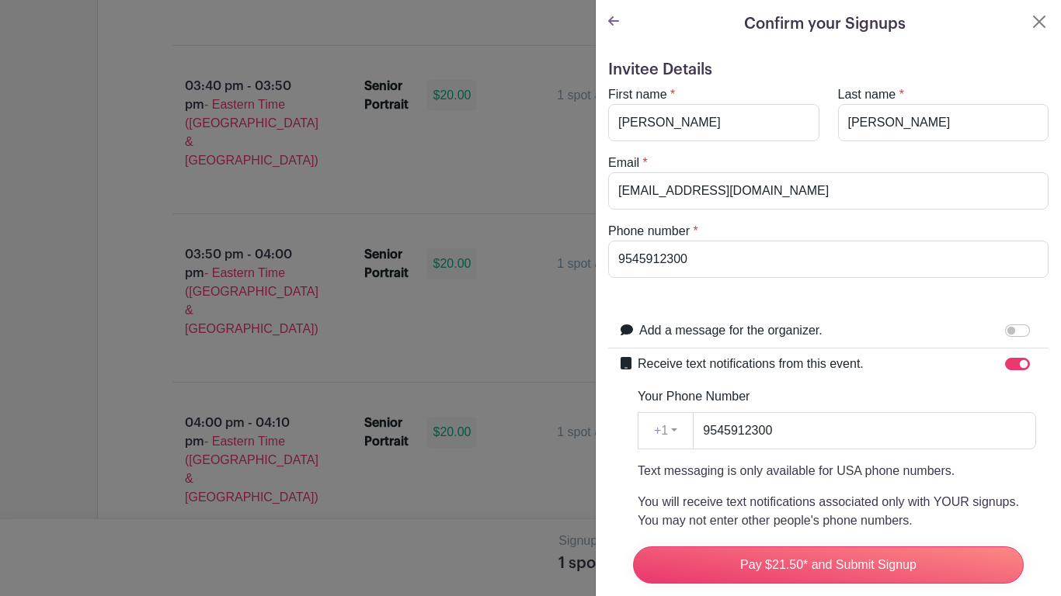
click at [611, 19] on icon at bounding box center [613, 20] width 11 height 9
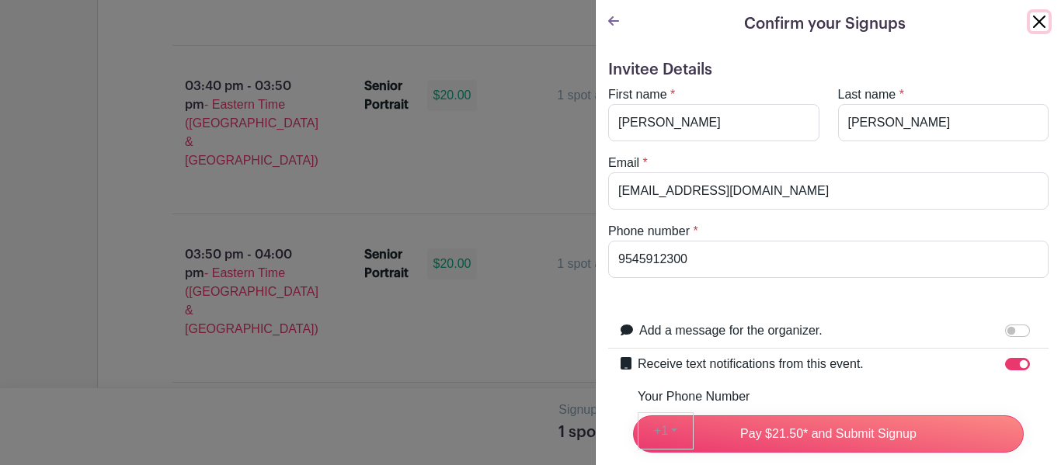
click at [1042, 19] on button "Close" at bounding box center [1039, 21] width 19 height 19
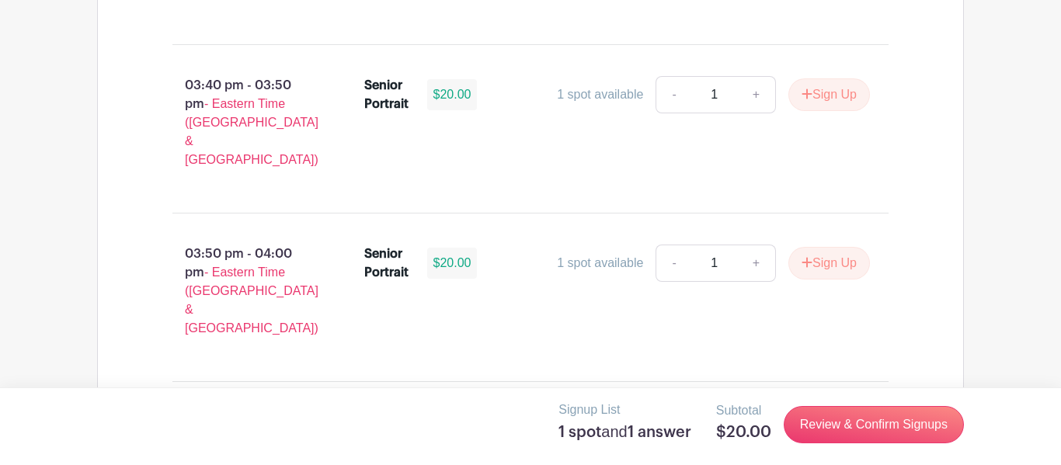
scroll to position [2353, 0]
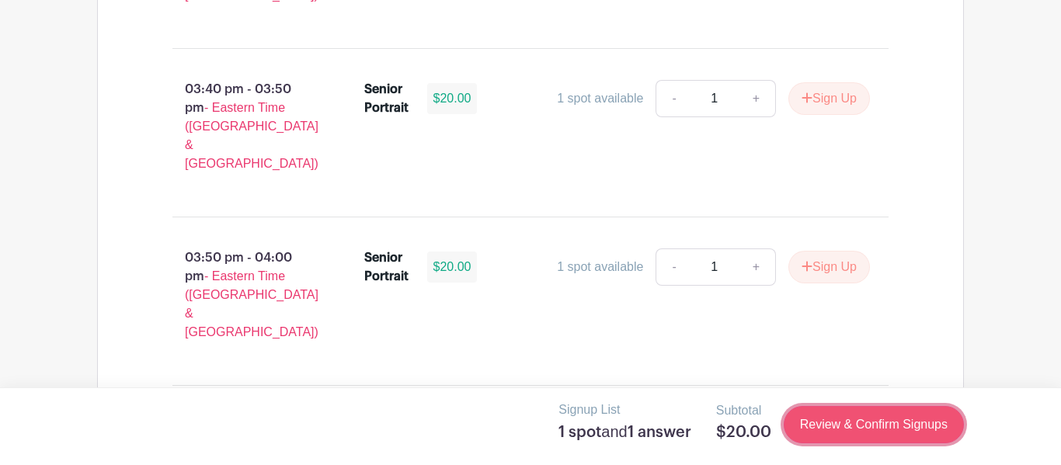
click at [860, 422] on link "Review & Confirm Signups" at bounding box center [873, 424] width 180 height 37
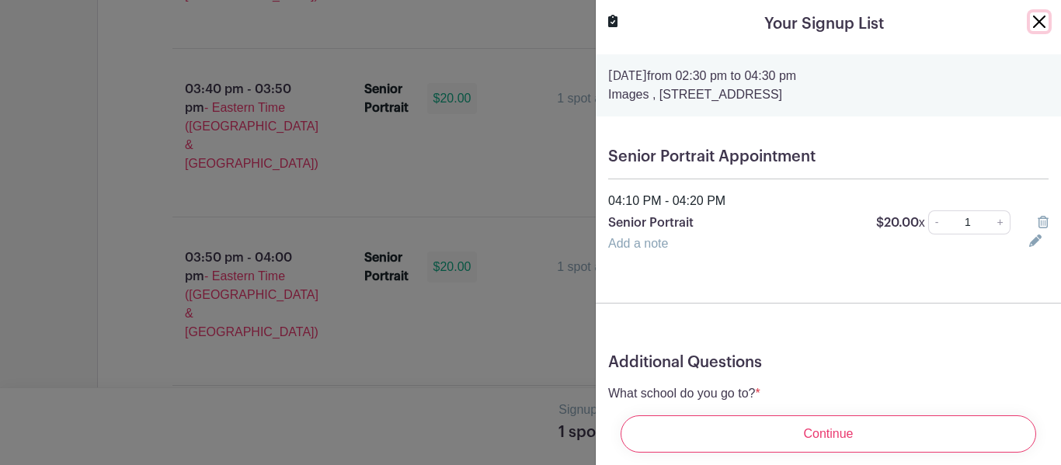
click at [1041, 24] on button "Close" at bounding box center [1039, 21] width 19 height 19
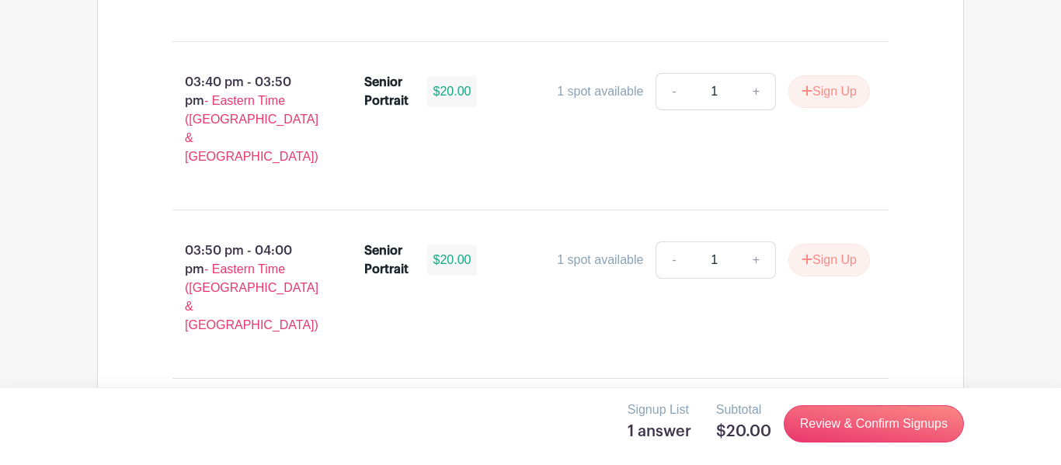
scroll to position [2253, 0]
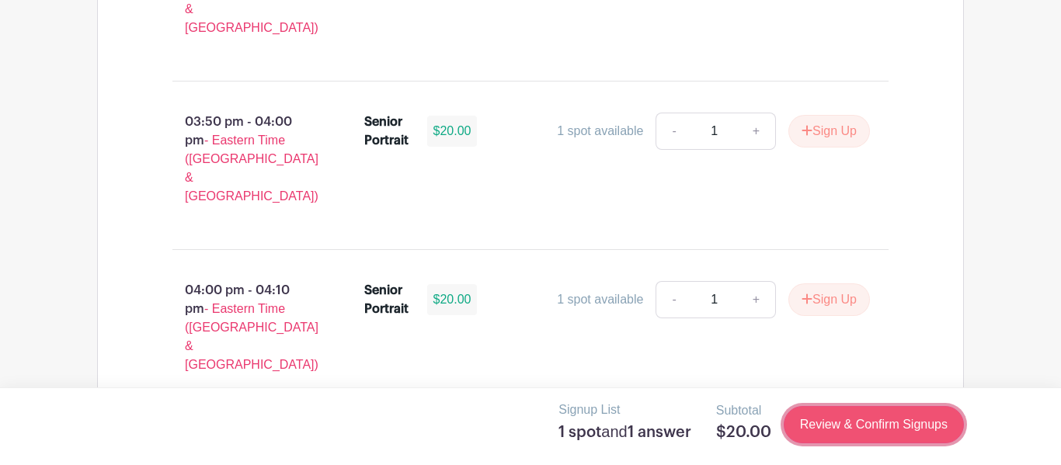
click at [844, 420] on link "Review & Confirm Signups" at bounding box center [873, 424] width 180 height 37
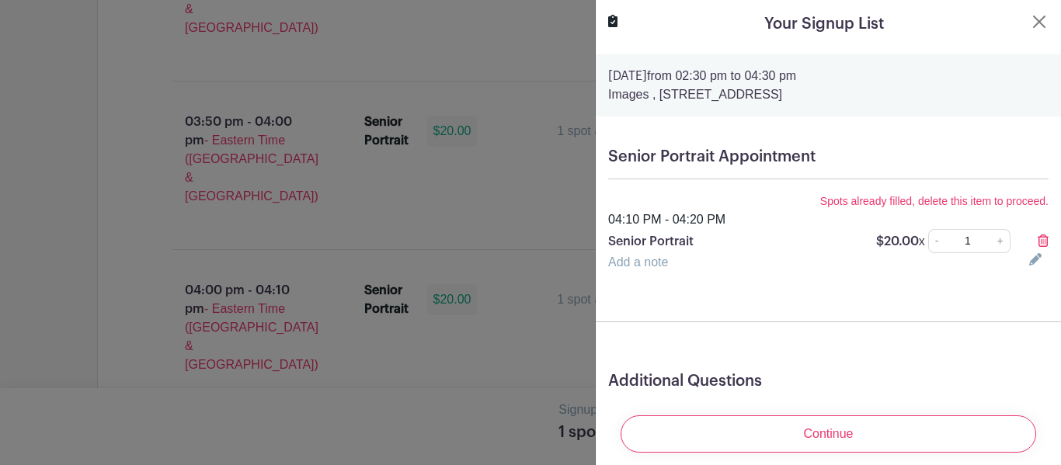
click at [1037, 10] on turbo-frame "Your Signup List Wednesday, October 15, 2025 from 02:30 pm to 04:30 pm Images ,…" at bounding box center [828, 282] width 465 height 564
click at [1033, 14] on button "Close" at bounding box center [1039, 21] width 19 height 19
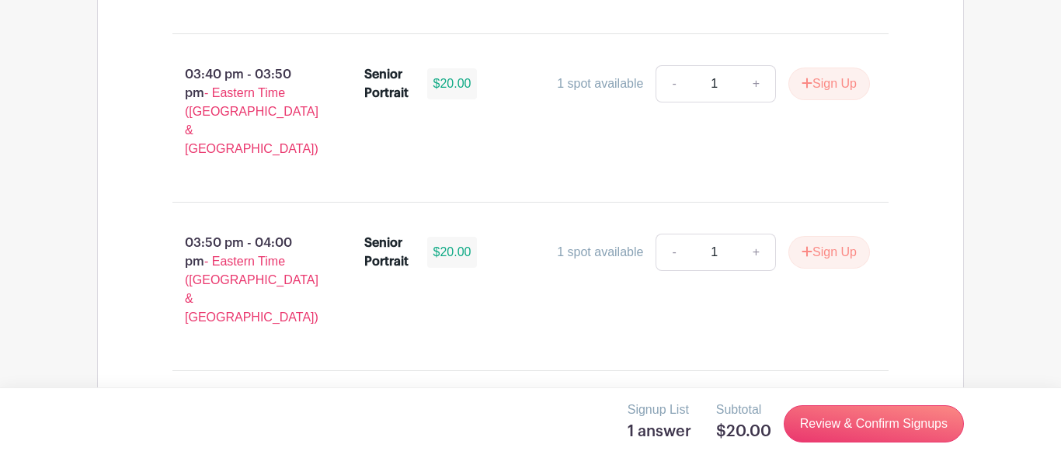
scroll to position [2351, 0]
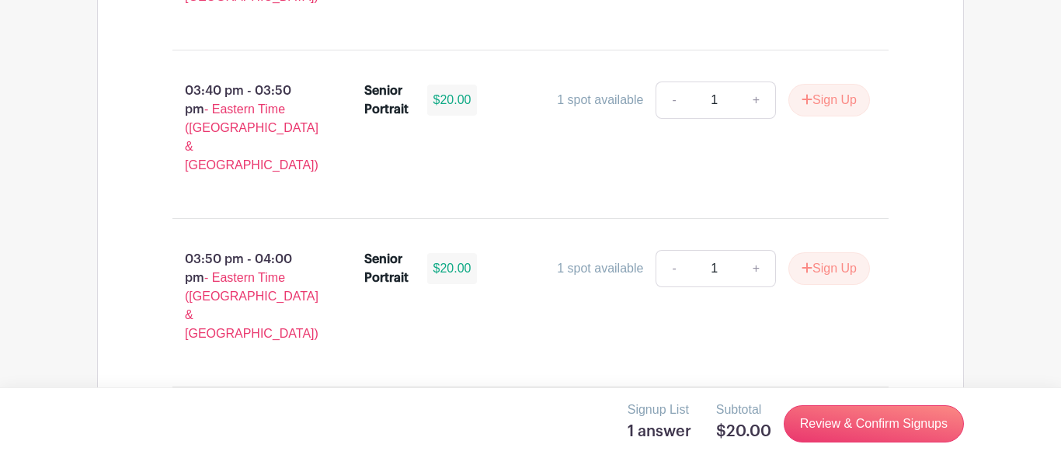
click at [808, 421] on button "Sign Up" at bounding box center [829, 437] width 82 height 33
click at [825, 450] on div "Signup List 1 spot and 1 answer Subtotal $20.00 Review & Confirm Signups" at bounding box center [530, 426] width 1061 height 78
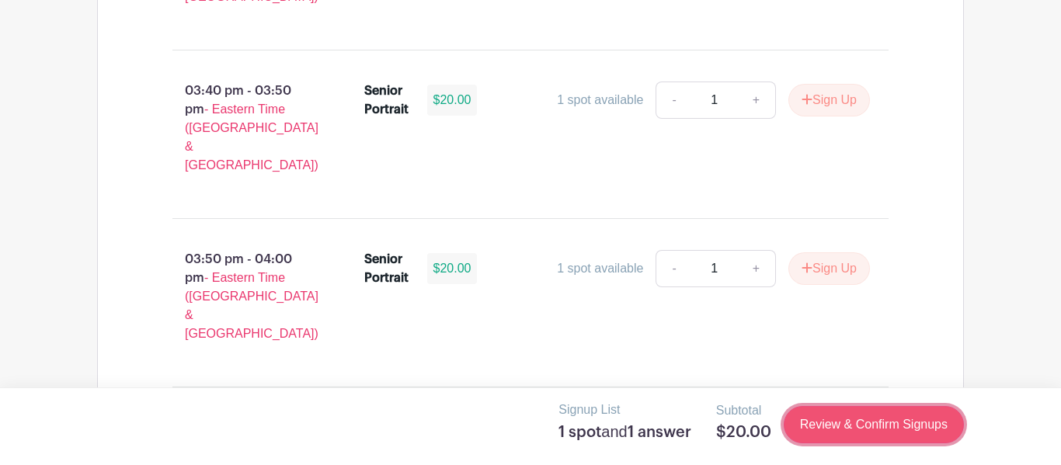
click at [828, 429] on link "Review & Confirm Signups" at bounding box center [873, 424] width 180 height 37
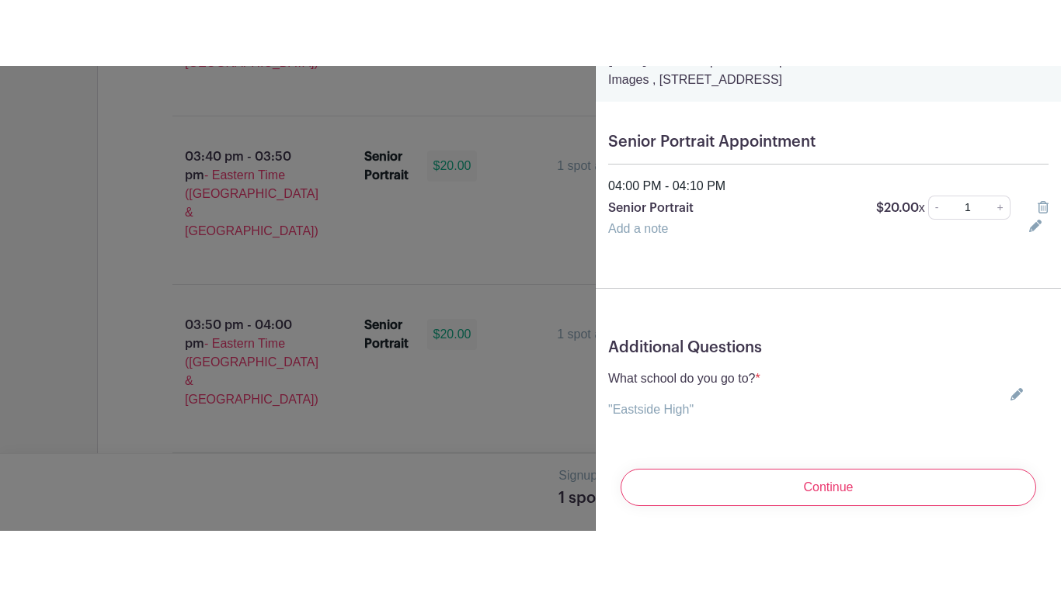
scroll to position [77, 0]
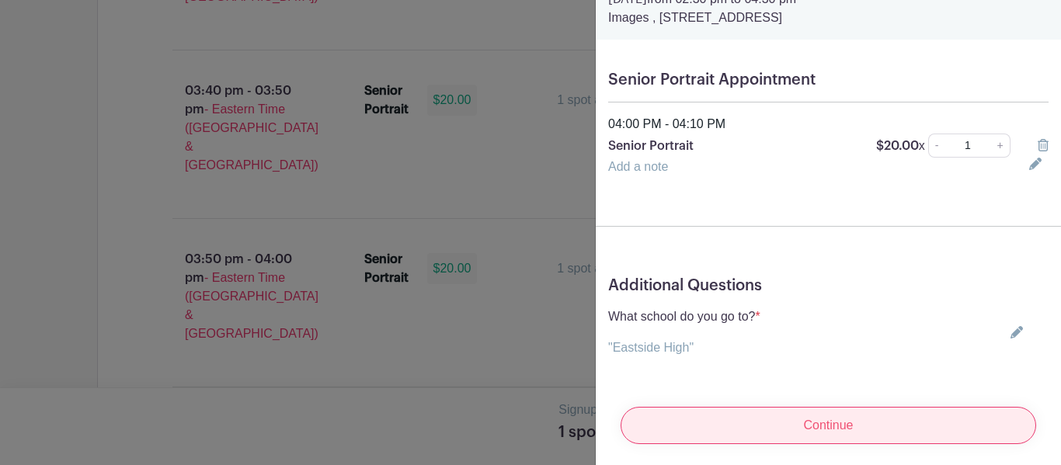
click at [734, 418] on input "Continue" at bounding box center [827, 425] width 415 height 37
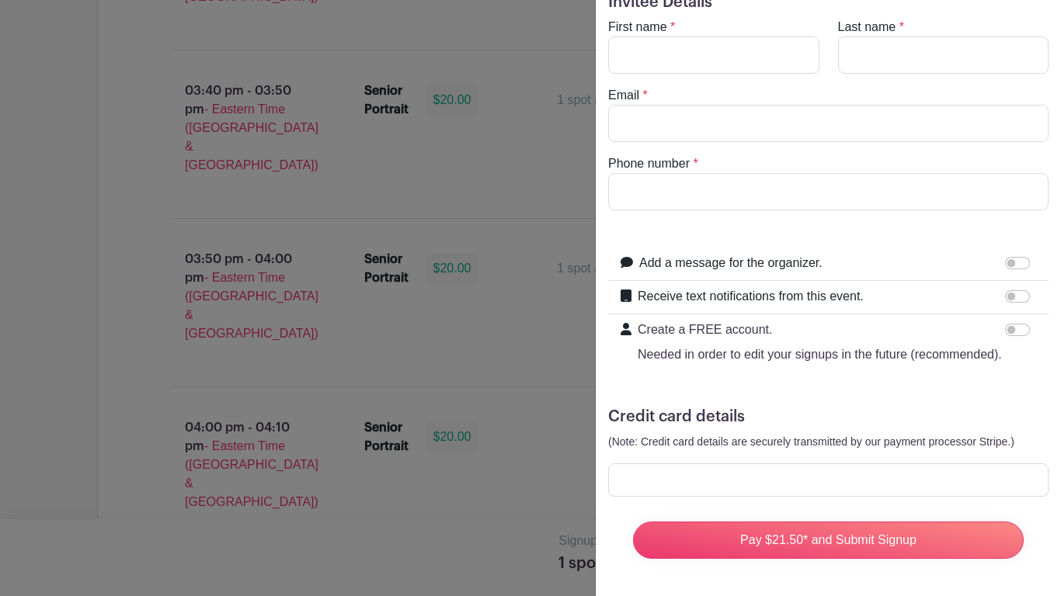
scroll to position [0, 0]
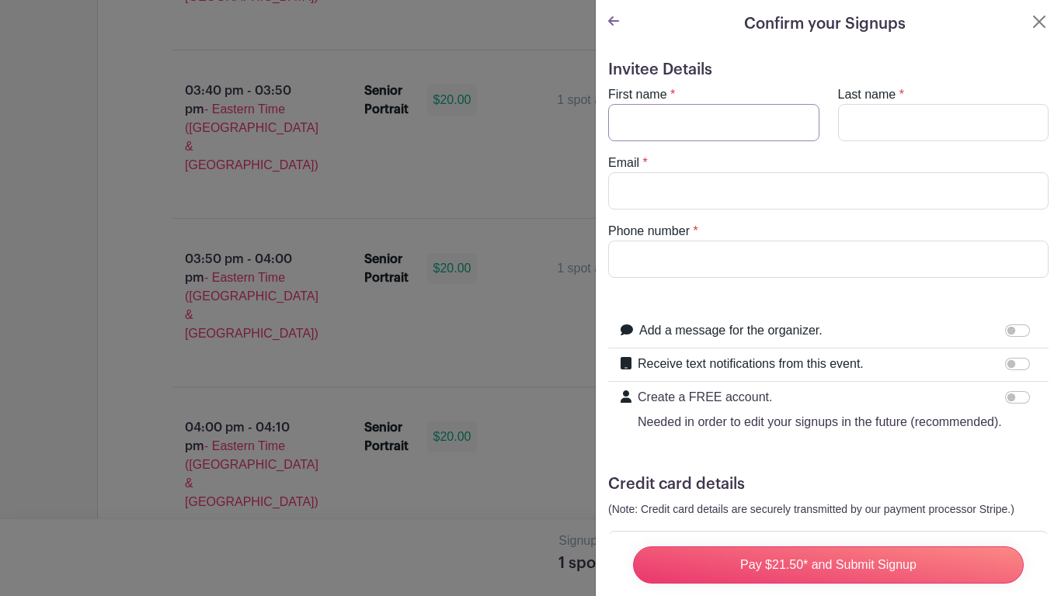
click at [700, 132] on input "First name" at bounding box center [713, 122] width 211 height 37
type input "[PERSON_NAME]"
click at [869, 123] on input "Last name" at bounding box center [943, 122] width 211 height 37
type input "[PERSON_NAME]"
click at [901, 187] on input "Email" at bounding box center [828, 190] width 440 height 37
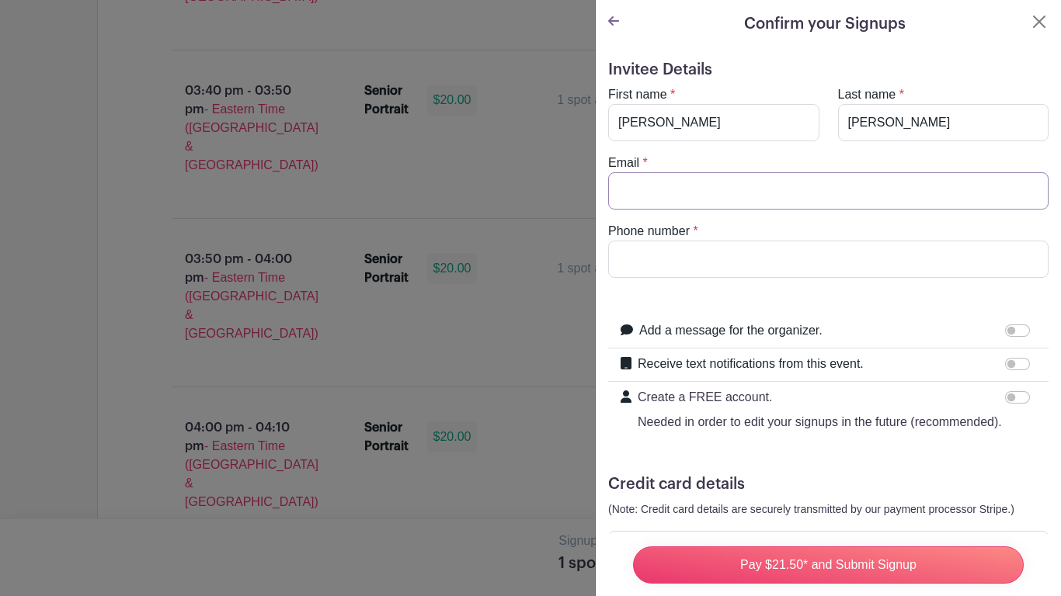
type input "[EMAIL_ADDRESS][DOMAIN_NAME]"
click at [759, 265] on input "Phone number" at bounding box center [828, 259] width 440 height 37
type input "9545912300"
click at [1014, 366] on input "Receive text notifications from this event." at bounding box center [1017, 364] width 25 height 12
checkbox input "true"
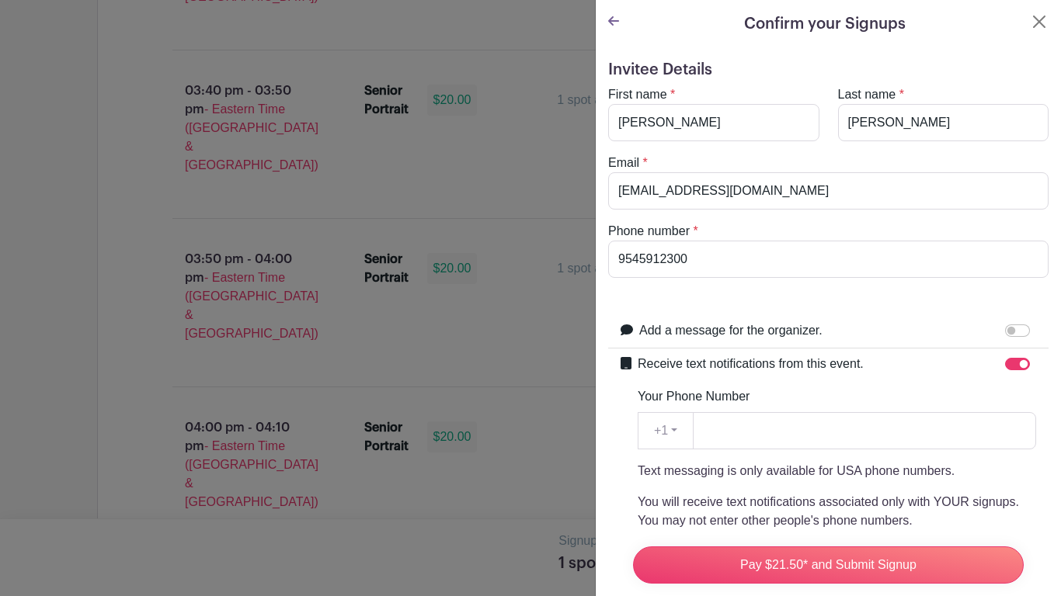
click at [747, 451] on div "Your Phone Number +1 +1 Text messaging is only available for USA phone numbers.…" at bounding box center [836, 520] width 398 height 267
click at [734, 432] on input "Your Phone Number" at bounding box center [864, 430] width 343 height 37
type input "9545912300"
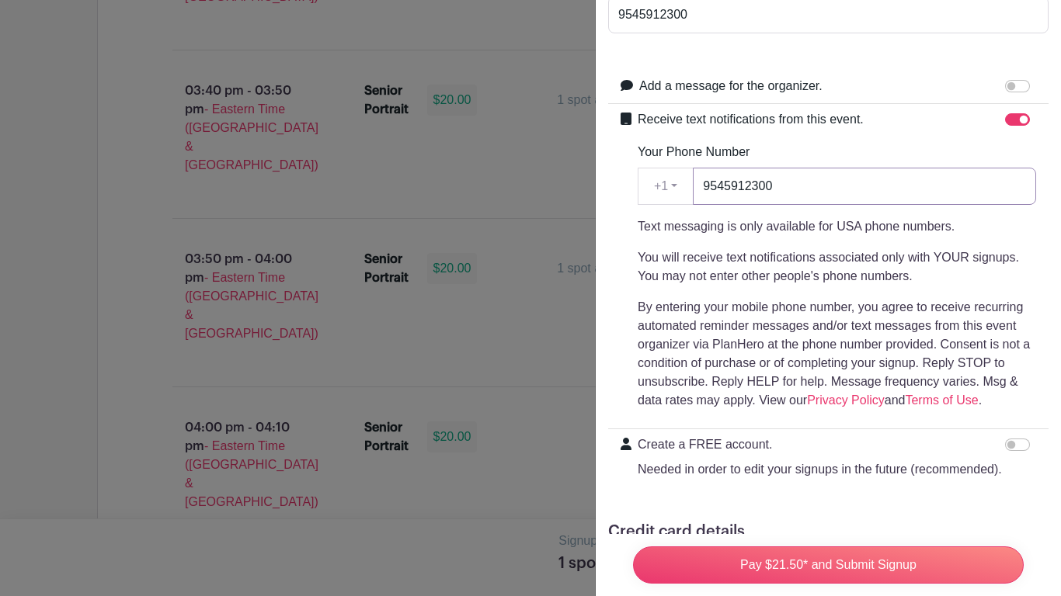
scroll to position [359, 0]
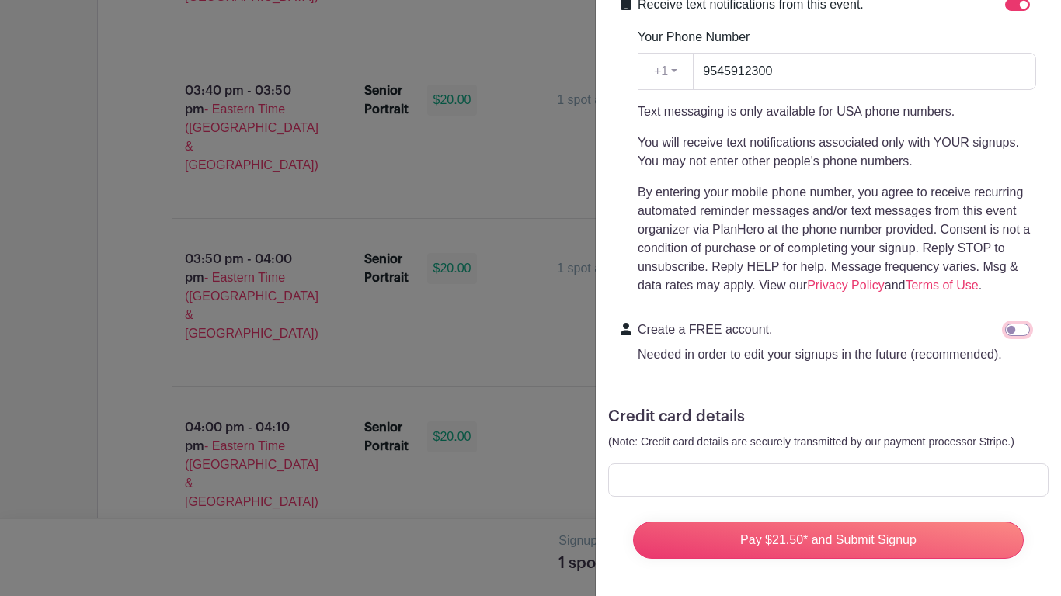
click at [1008, 331] on input "Create a FREE account. Needed in order to edit your signups in the future (reco…" at bounding box center [1017, 330] width 25 height 12
checkbox input "true"
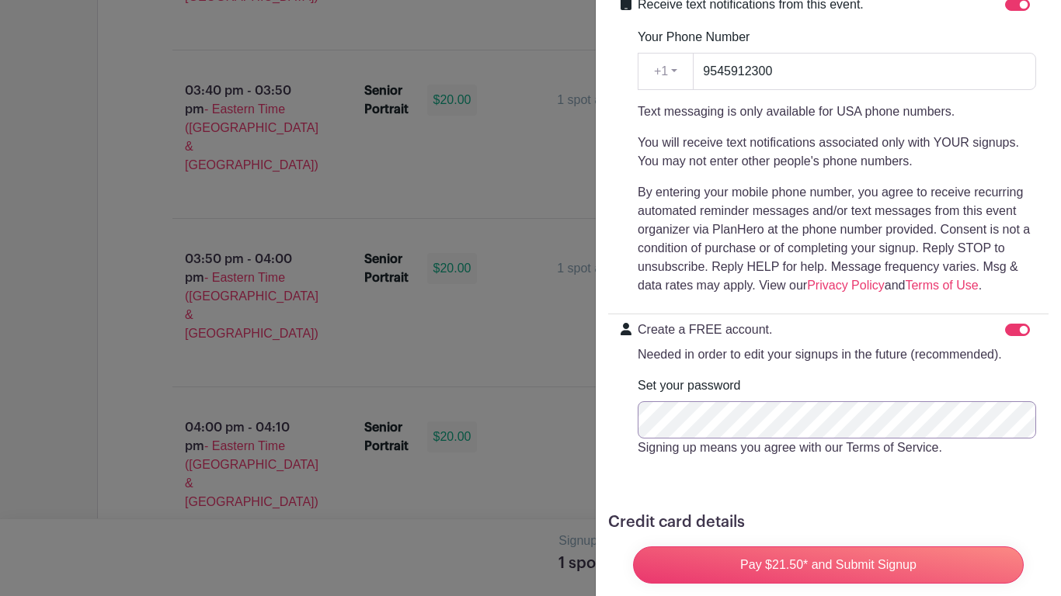
click at [633, 464] on input "Pay $21.50* and Submit Signup" at bounding box center [828, 565] width 391 height 37
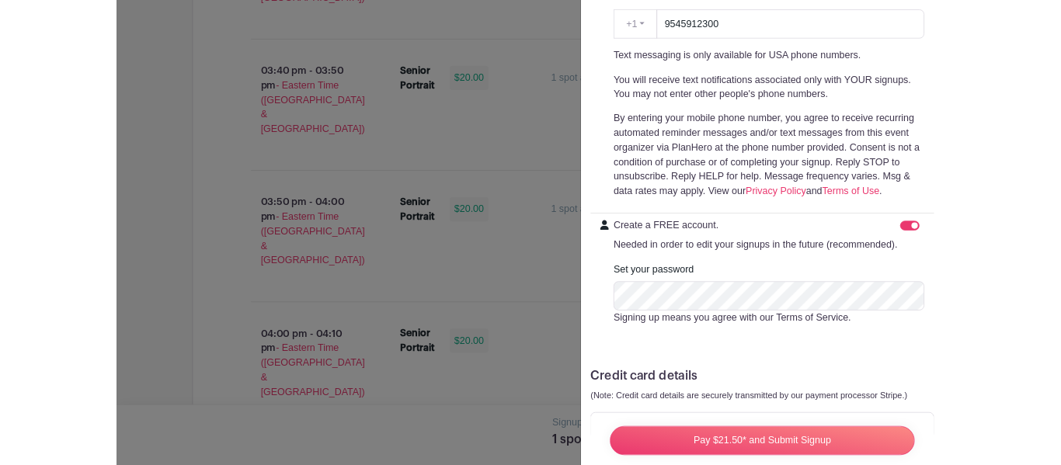
scroll to position [465, 0]
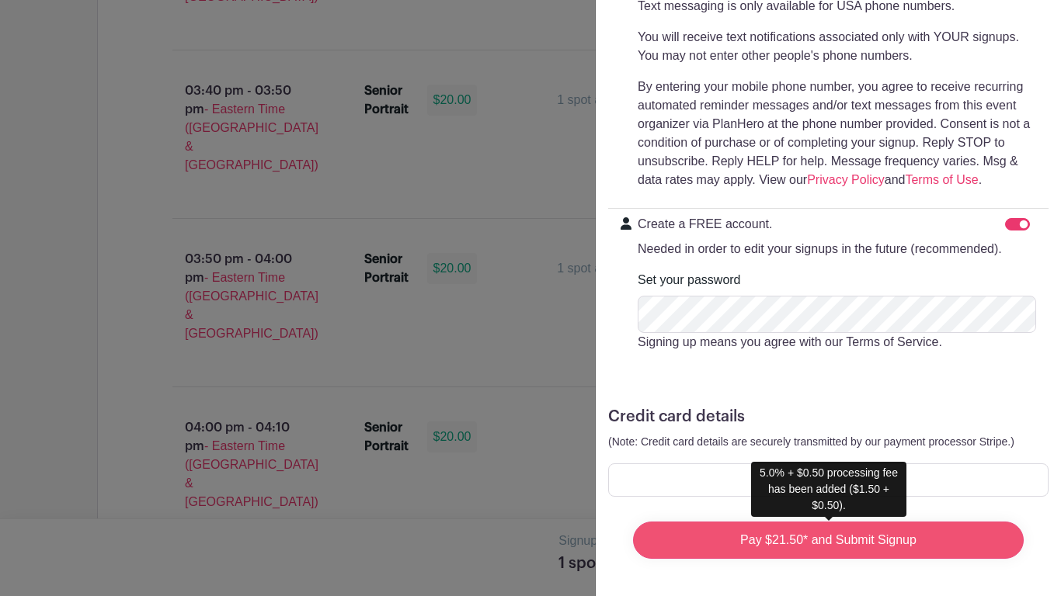
click at [964, 464] on input "Pay $21.50* and Submit Signup" at bounding box center [828, 540] width 391 height 37
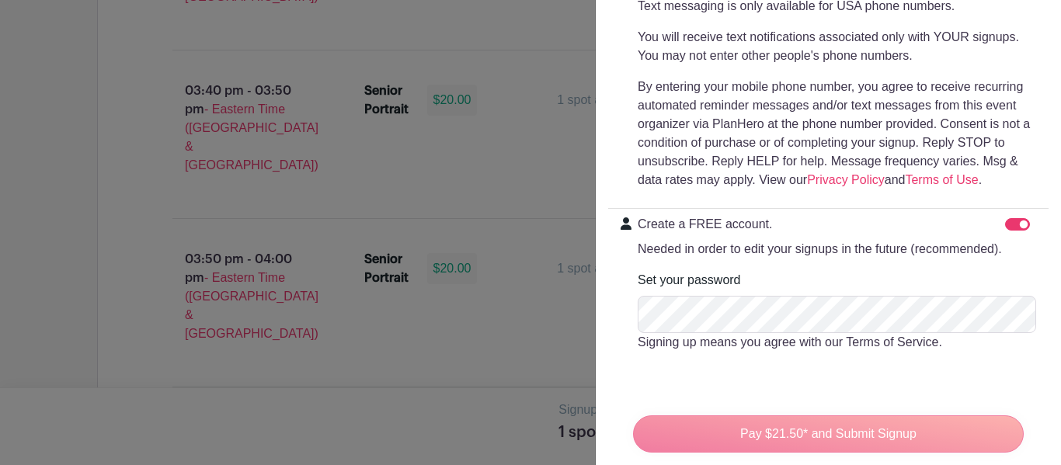
scroll to position [596, 0]
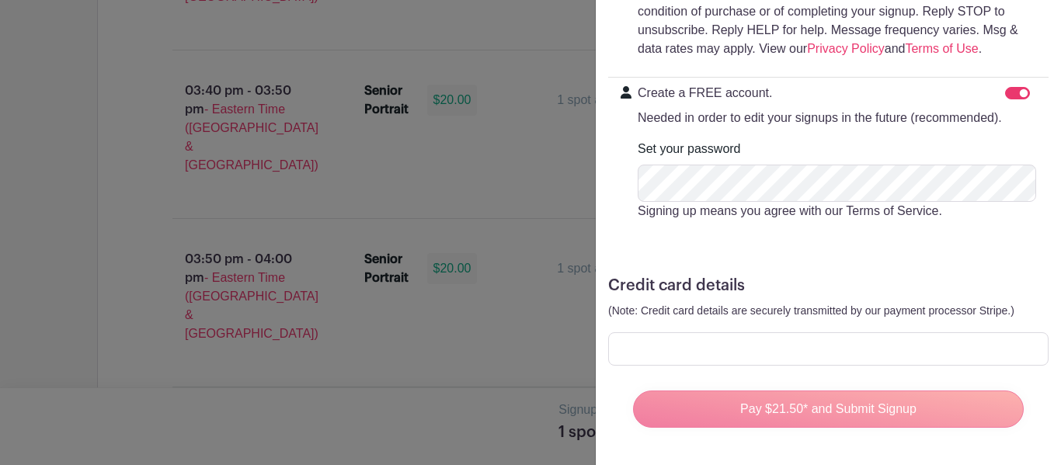
click at [780, 414] on div "Pay $21.50* and Submit Signup" at bounding box center [827, 409] width 415 height 62
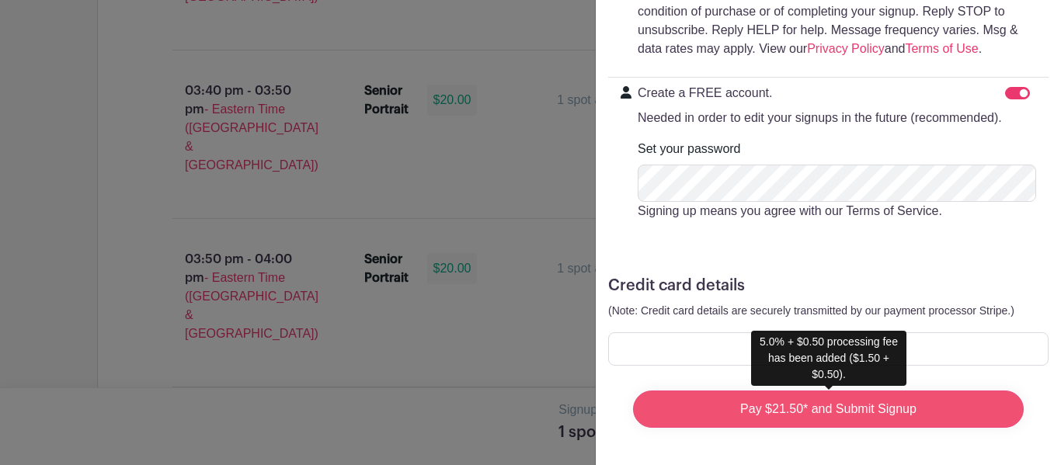
click at [708, 410] on input "Pay $21.50* and Submit Signup" at bounding box center [828, 409] width 391 height 37
